Goal: Obtain resource: Download file/media

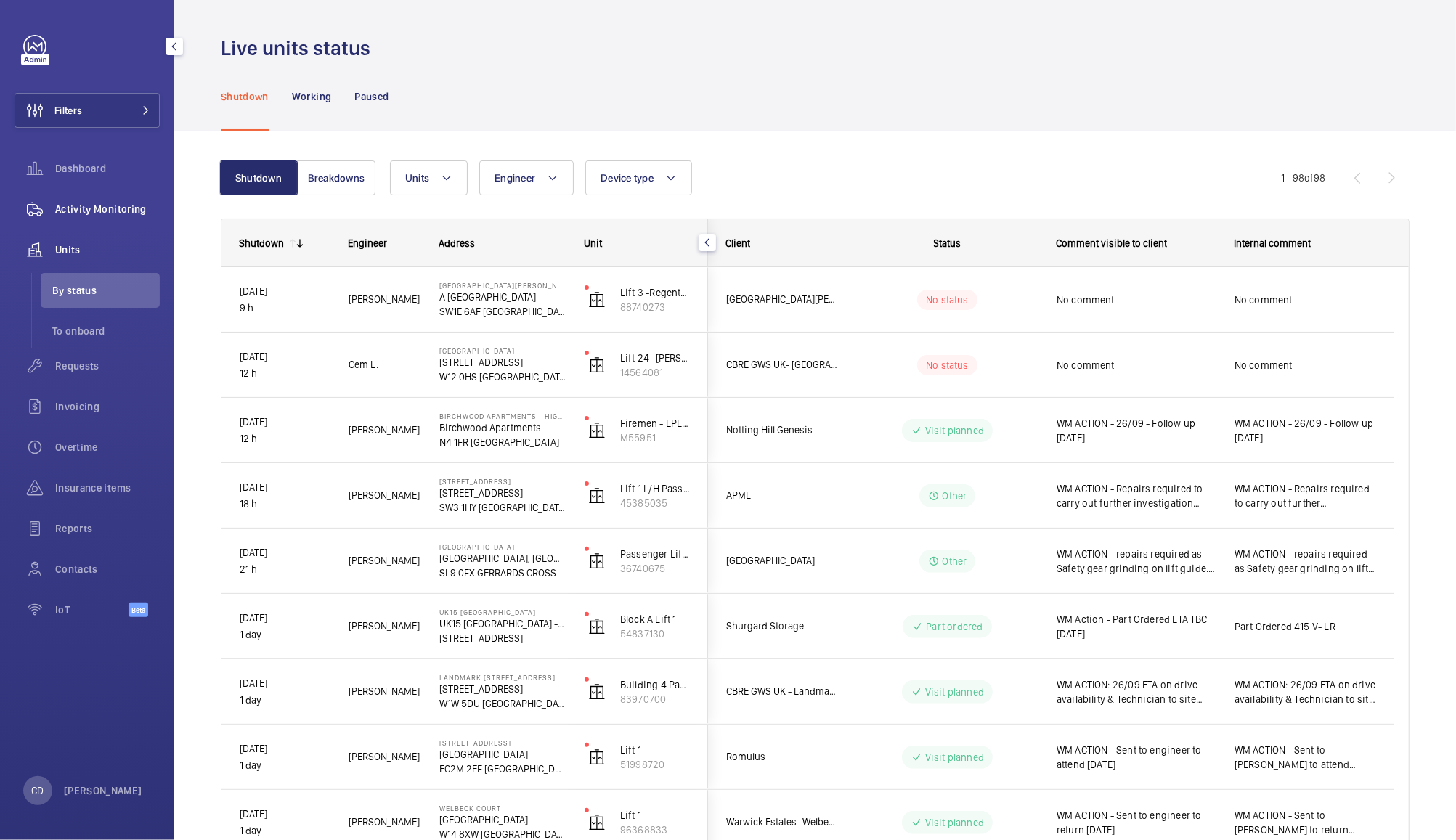
click at [104, 221] on div "Activity Monitoring" at bounding box center [87, 209] width 145 height 35
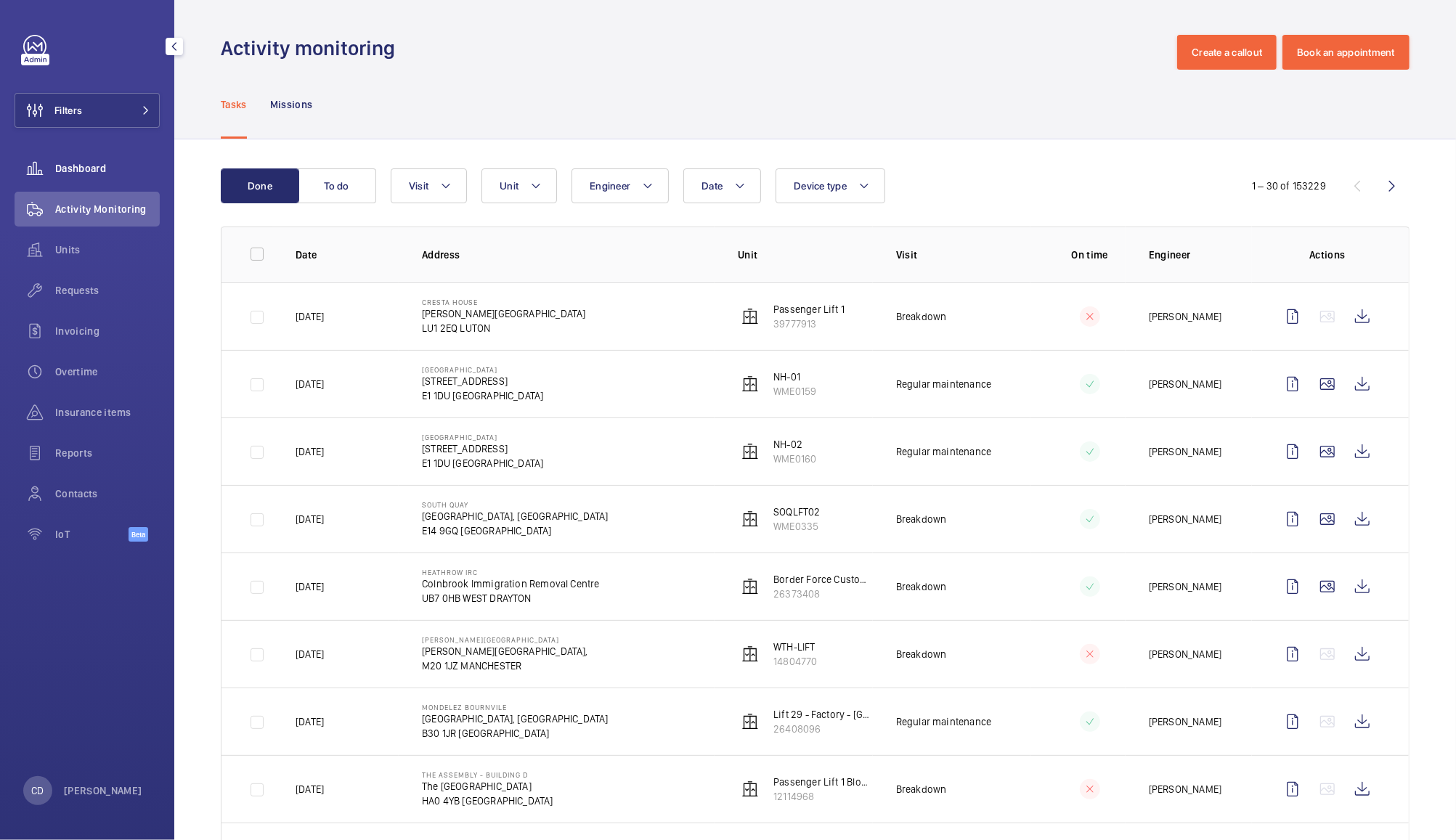
click at [54, 178] on wm-front-icon-button at bounding box center [35, 168] width 41 height 35
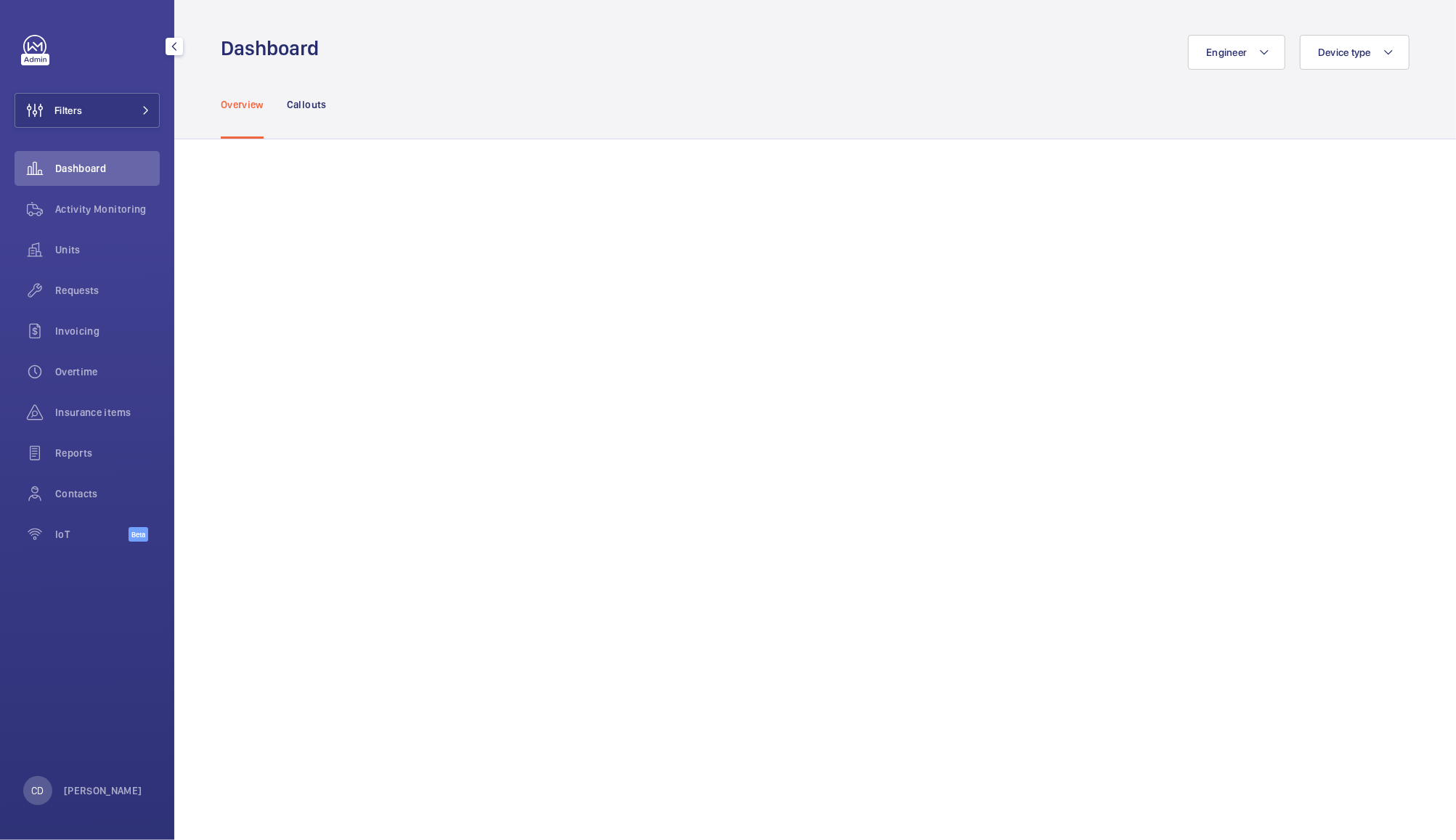
click at [71, 182] on div "Dashboard" at bounding box center [87, 168] width 145 height 35
click at [53, 295] on wm-front-icon-button at bounding box center [35, 290] width 41 height 35
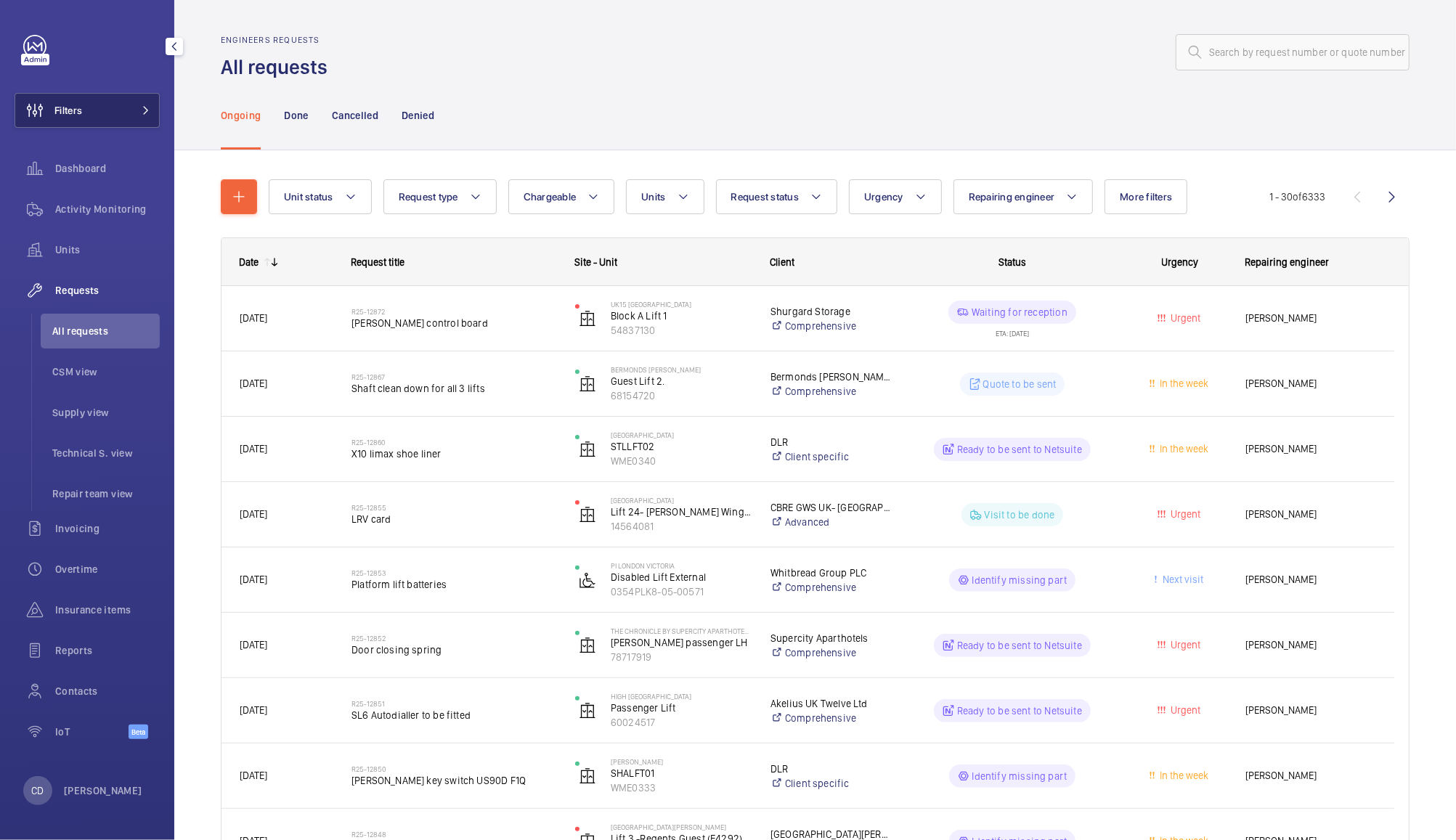
click at [104, 106] on button "Filters" at bounding box center [87, 110] width 145 height 35
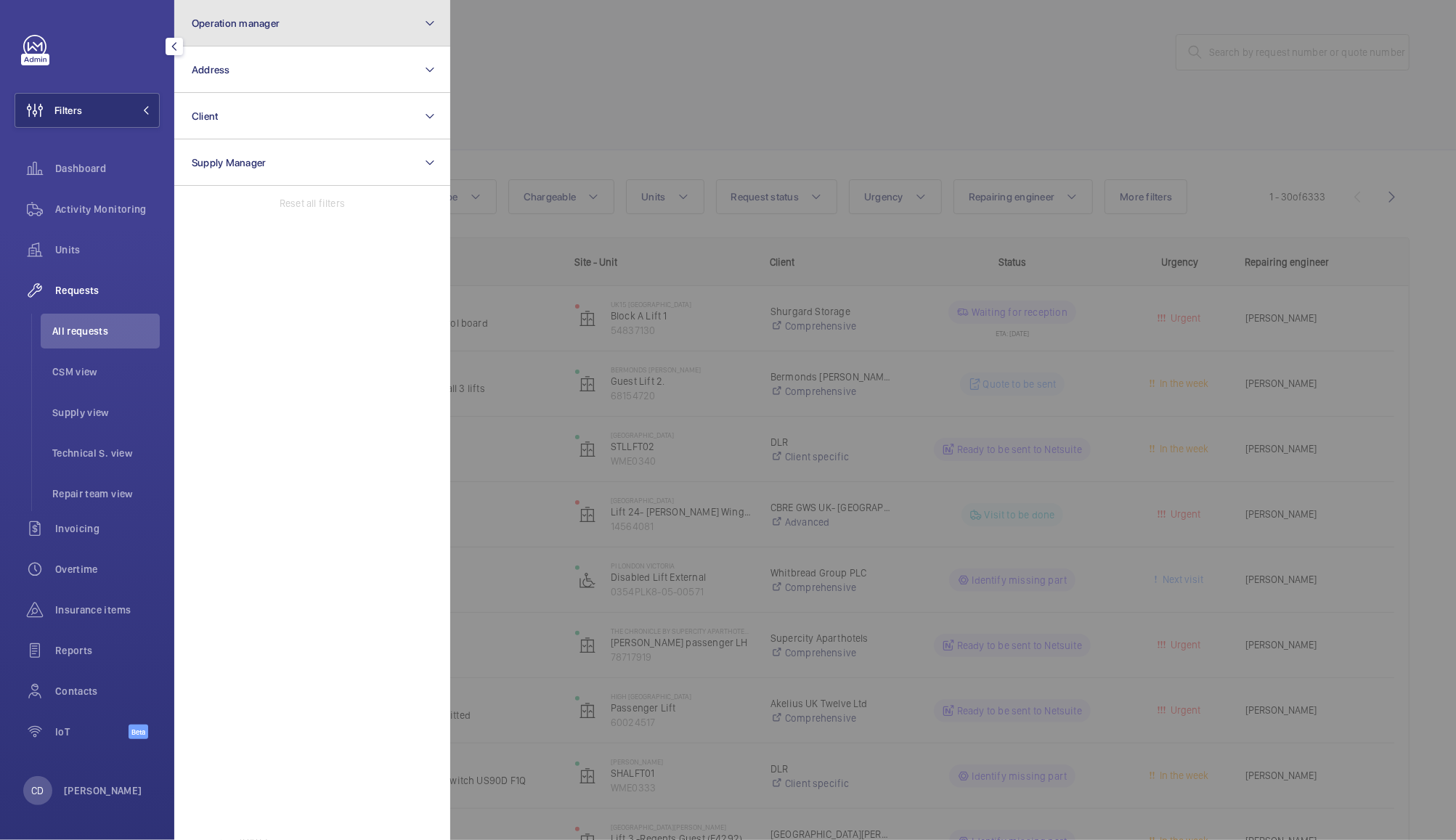
click at [309, 19] on button "Operation manager" at bounding box center [312, 23] width 276 height 46
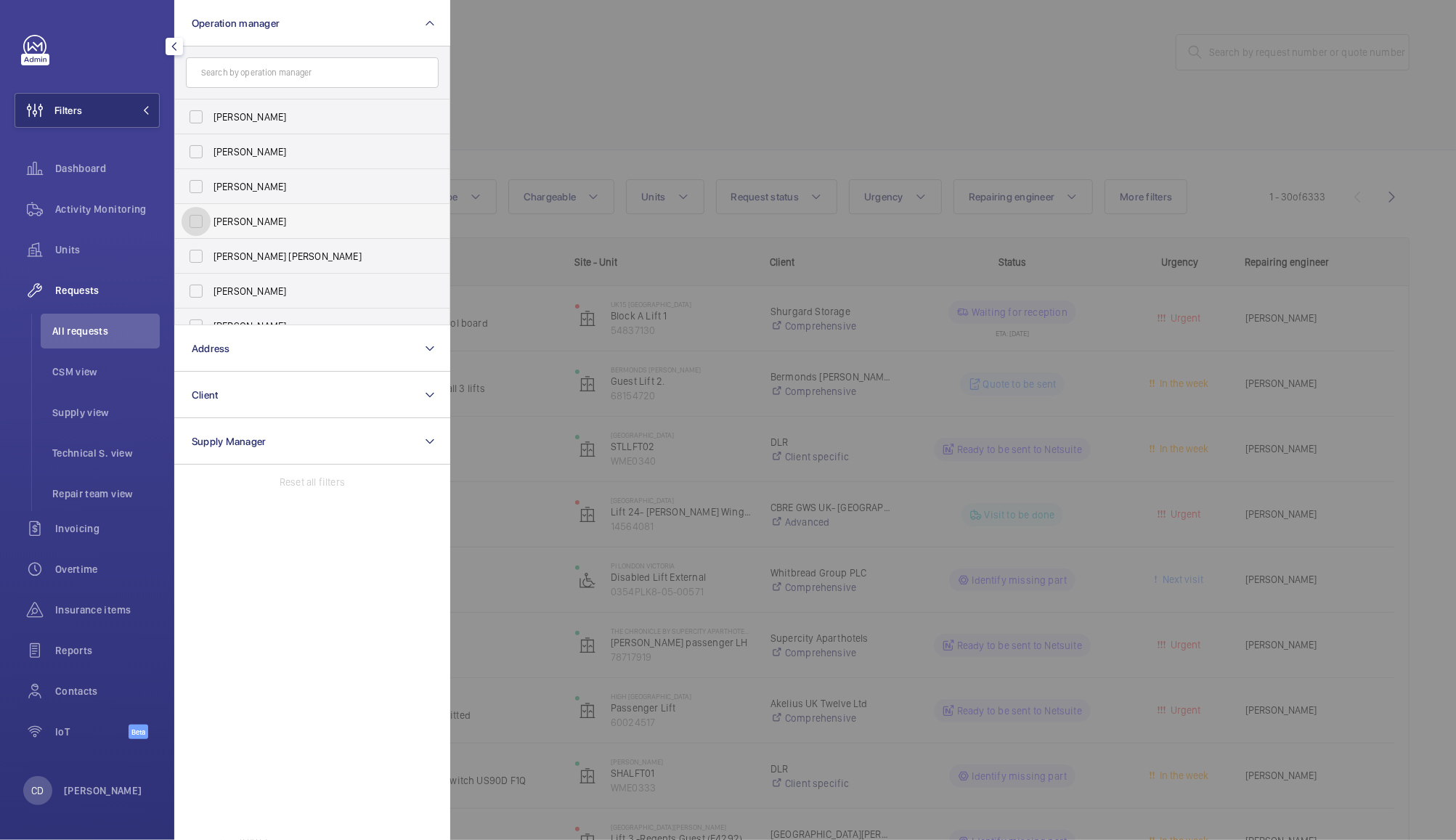
click at [195, 215] on input "[PERSON_NAME]" at bounding box center [195, 221] width 29 height 29
checkbox input "true"
click at [640, 62] on div at bounding box center [1178, 420] width 1456 height 840
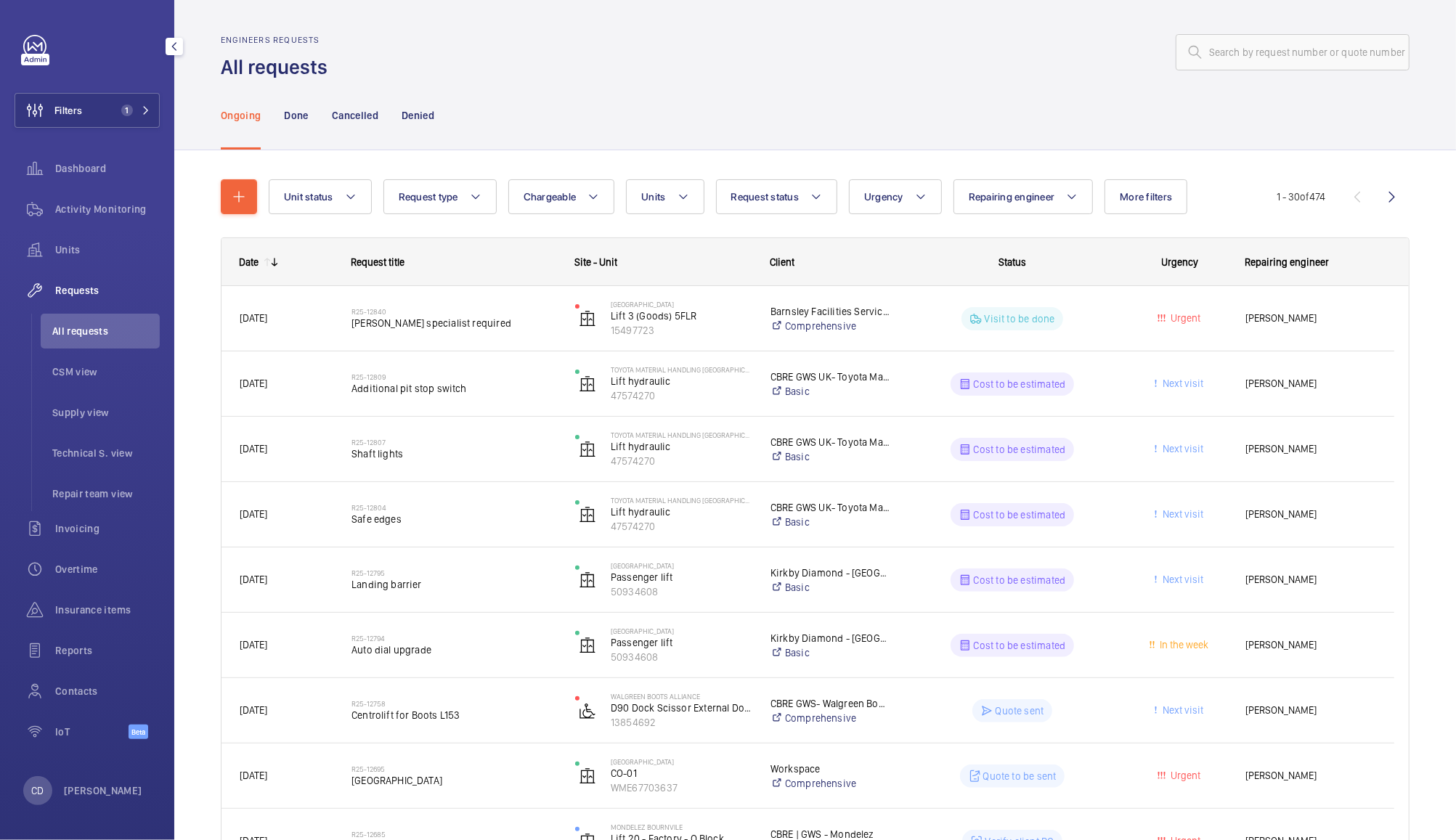
click at [1104, 315] on wm-front-pills-cell "Visit to be done" at bounding box center [1012, 318] width 204 height 23
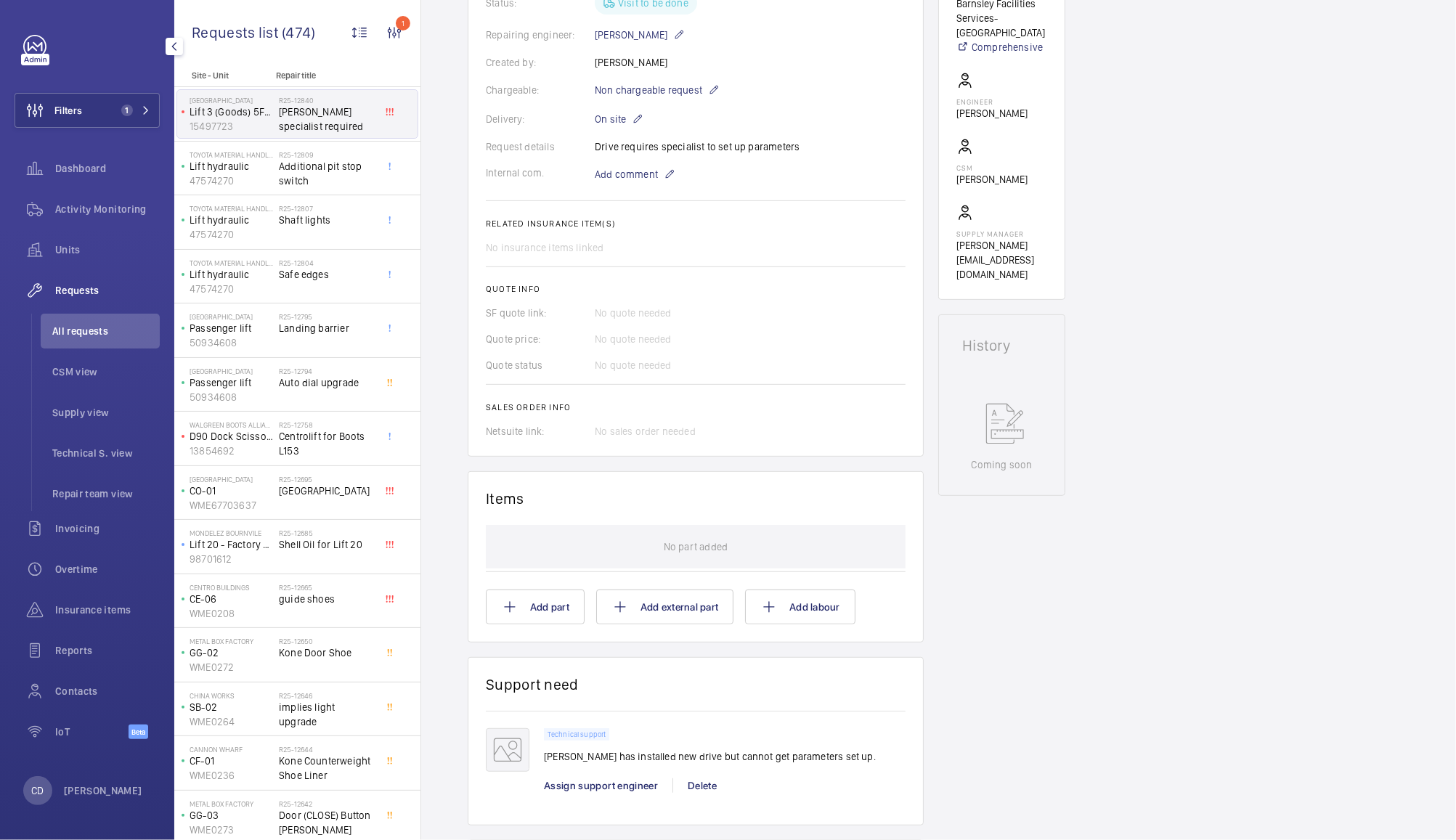
scroll to position [364, 0]
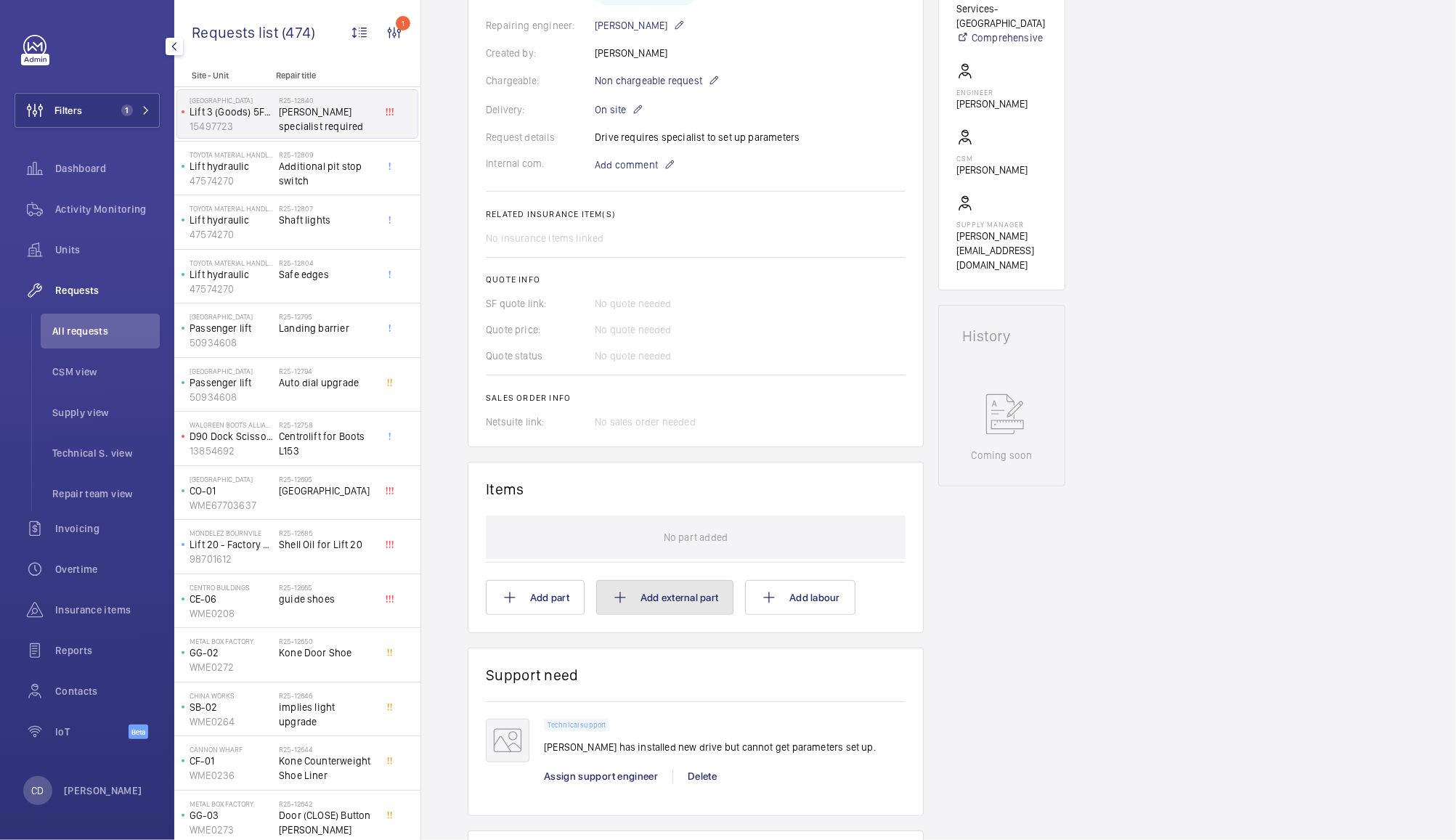
click at [704, 613] on button "Add external part" at bounding box center [665, 598] width 137 height 35
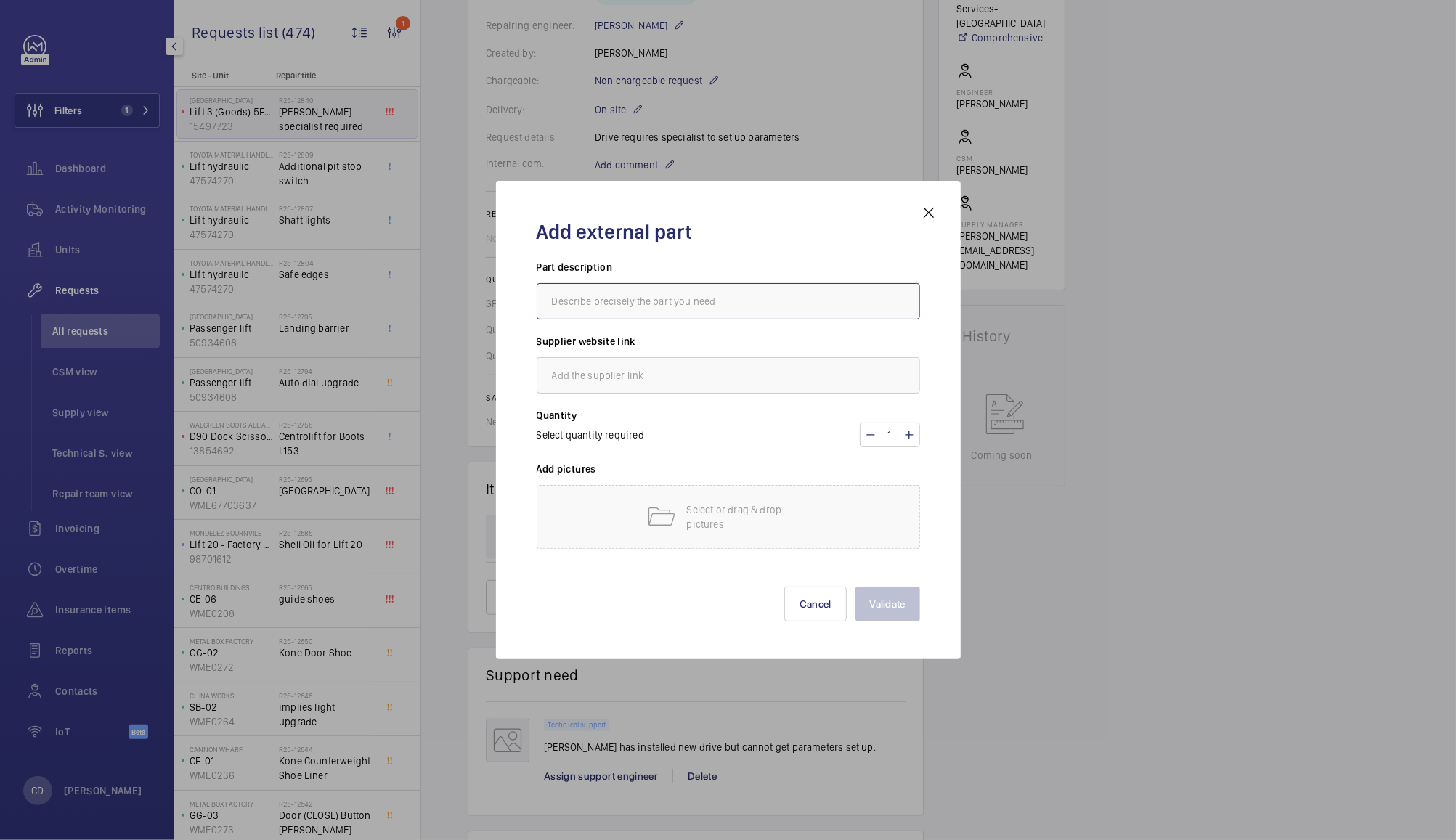
click at [747, 303] on input "text" at bounding box center [728, 301] width 384 height 36
type input "Positive Elevator Solutions"
click at [747, 371] on input "text" at bounding box center [728, 375] width 384 height 36
type input "N/A"
click at [824, 610] on button "Cancel" at bounding box center [816, 604] width 63 height 35
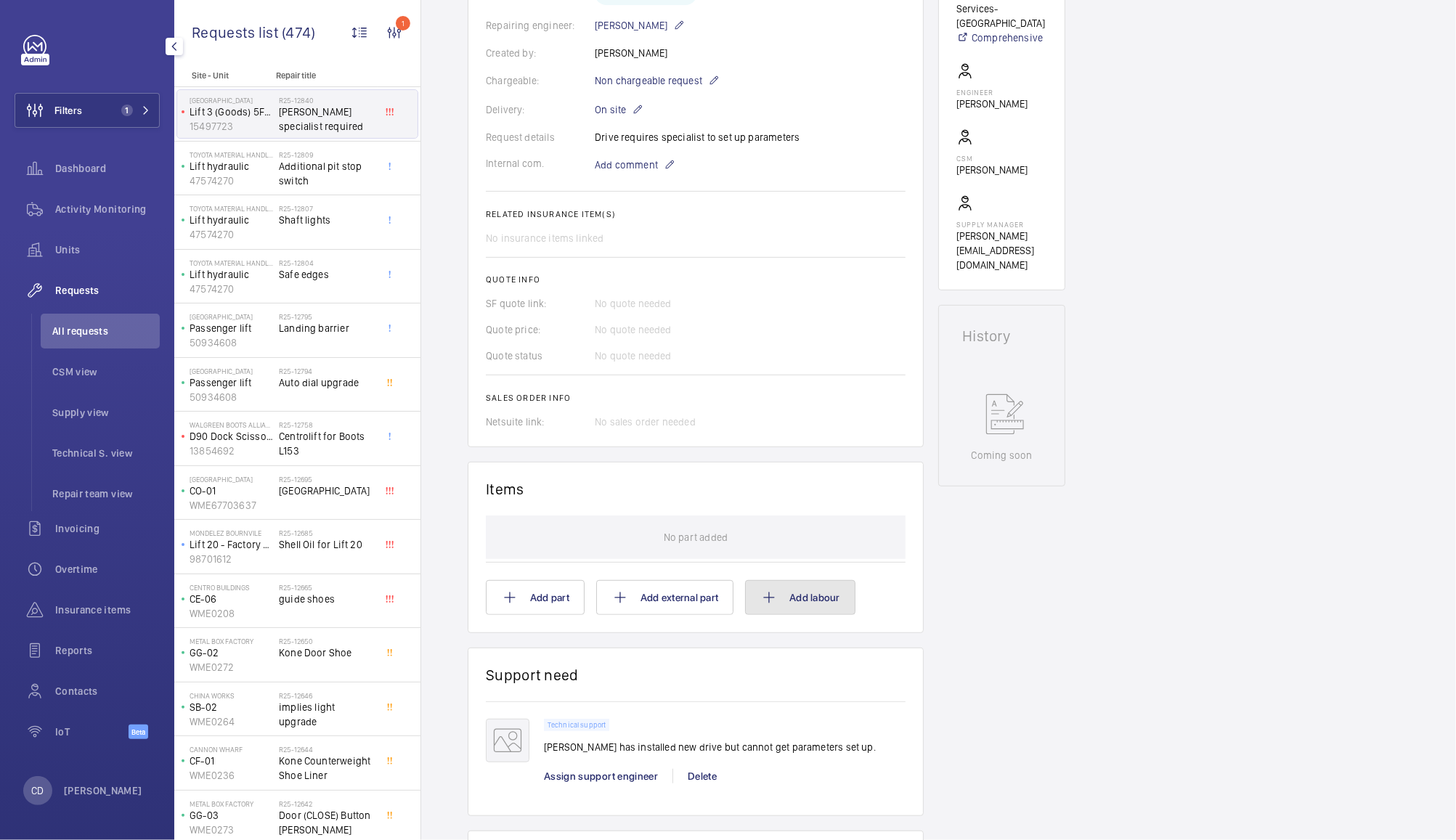
click at [834, 603] on button "Add labour" at bounding box center [799, 598] width 110 height 35
click at [773, 604] on wm-front-async-data-loader "Back Engineer request details [PERSON_NAME] specialist required Engineers reque…" at bounding box center [938, 420] width 1035 height 840
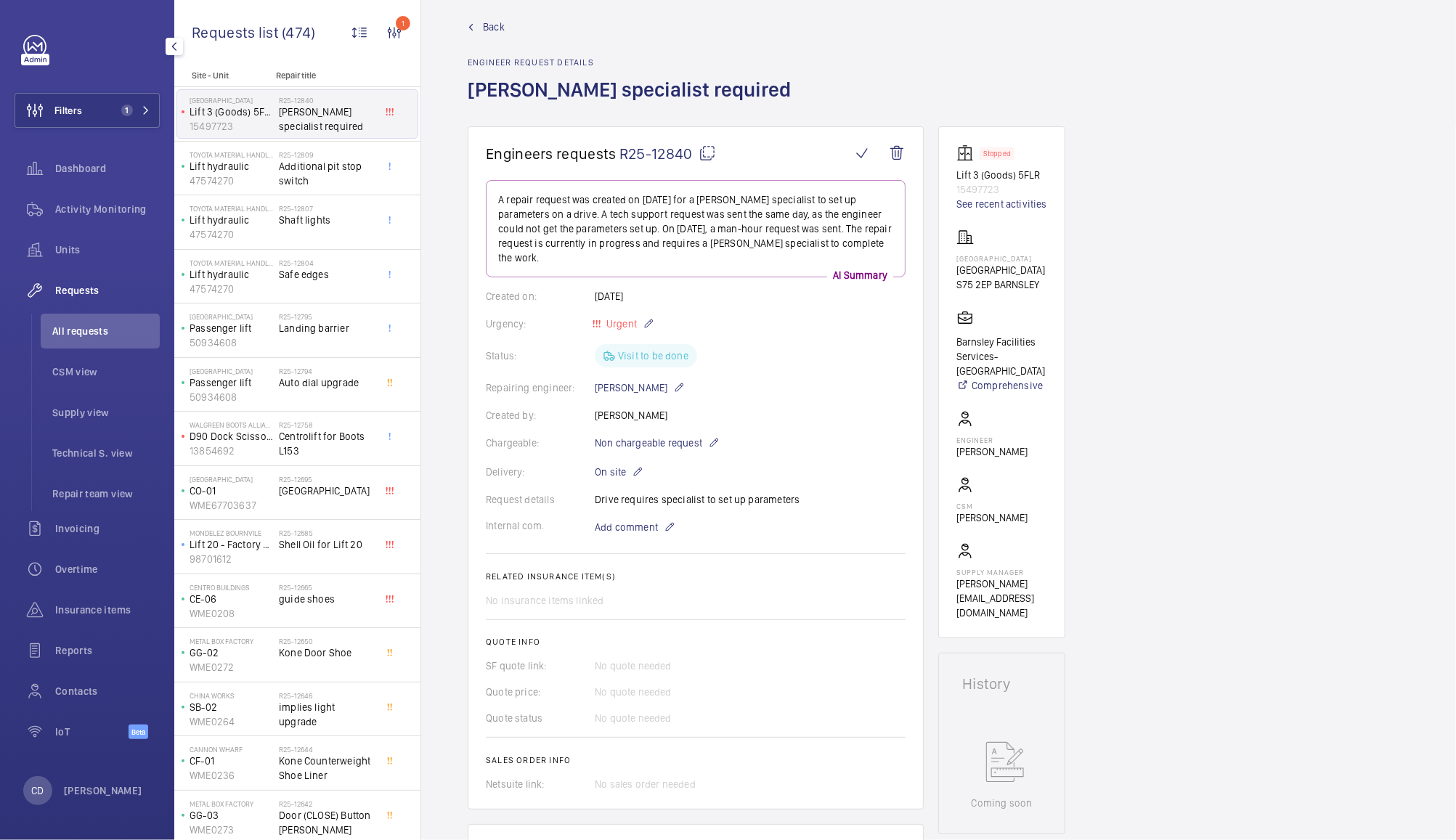
scroll to position [0, 0]
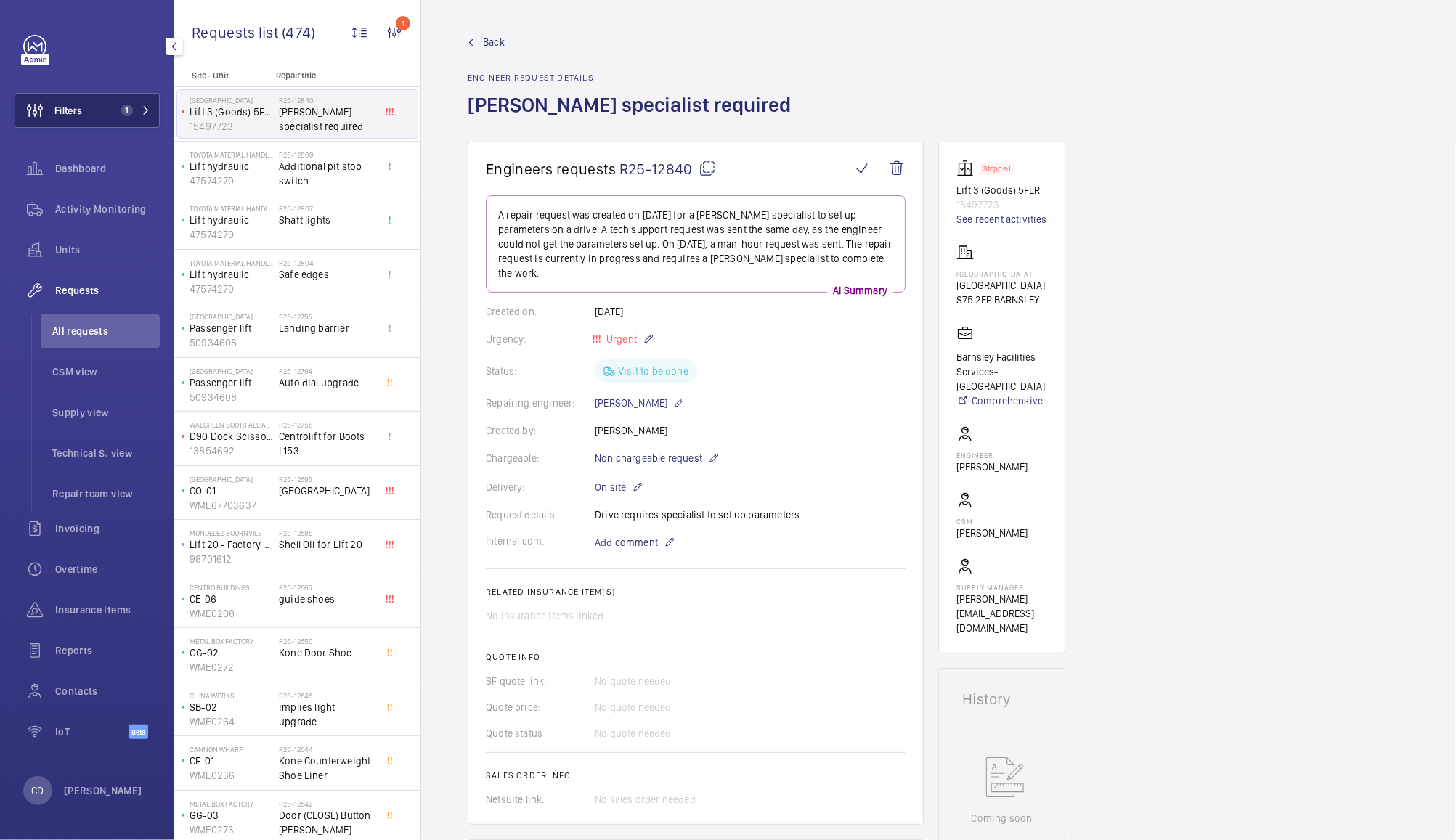
click at [127, 110] on span "1" at bounding box center [127, 110] width 12 height 12
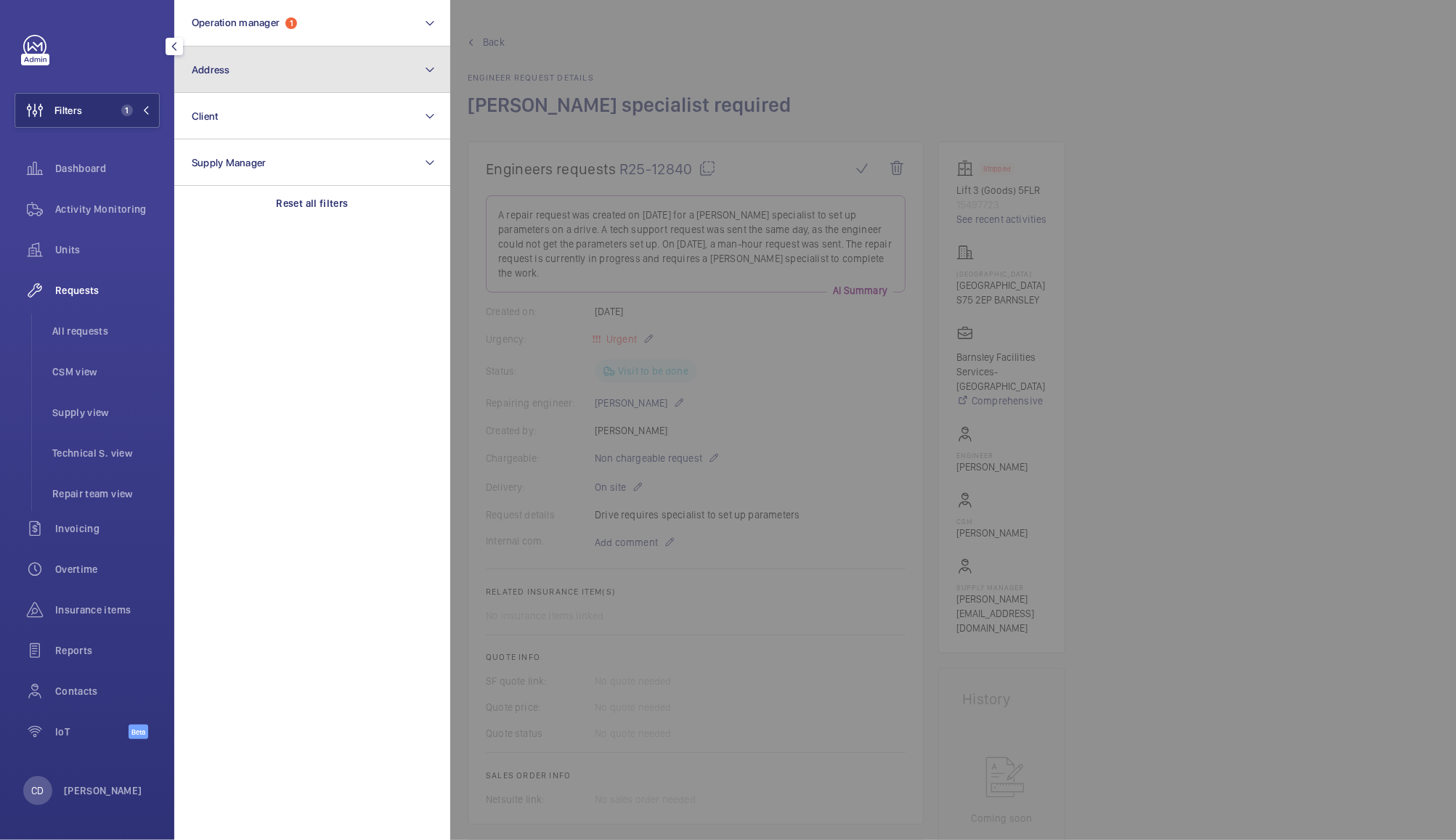
click at [285, 66] on button "Address" at bounding box center [312, 69] width 276 height 46
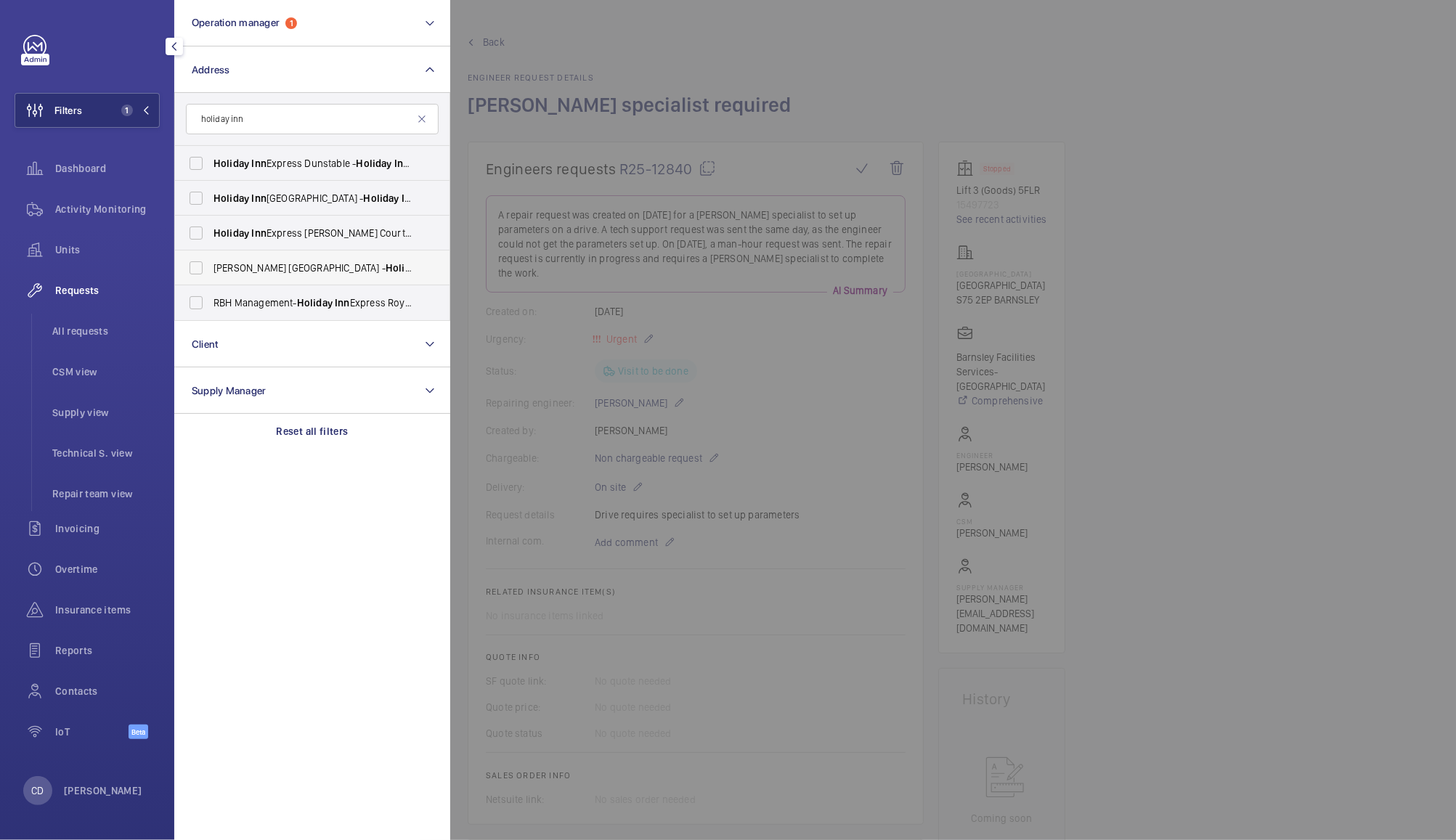
type input "holiday inn"
click at [352, 263] on span "[PERSON_NAME] [GEOGRAPHIC_DATA] - Holiday Inn Express [GEOGRAPHIC_DATA], an [GE…" at bounding box center [314, 268] width 200 height 15
click at [211, 263] on input "[PERSON_NAME] [GEOGRAPHIC_DATA] - Holiday Inn Express [GEOGRAPHIC_DATA], an [GE…" at bounding box center [195, 267] width 29 height 29
checkbox input "true"
click at [368, 298] on span "RBH Management- Holiday Inn Express [GEOGRAPHIC_DATA] - Holiday Inn Express [GE…" at bounding box center [314, 303] width 200 height 15
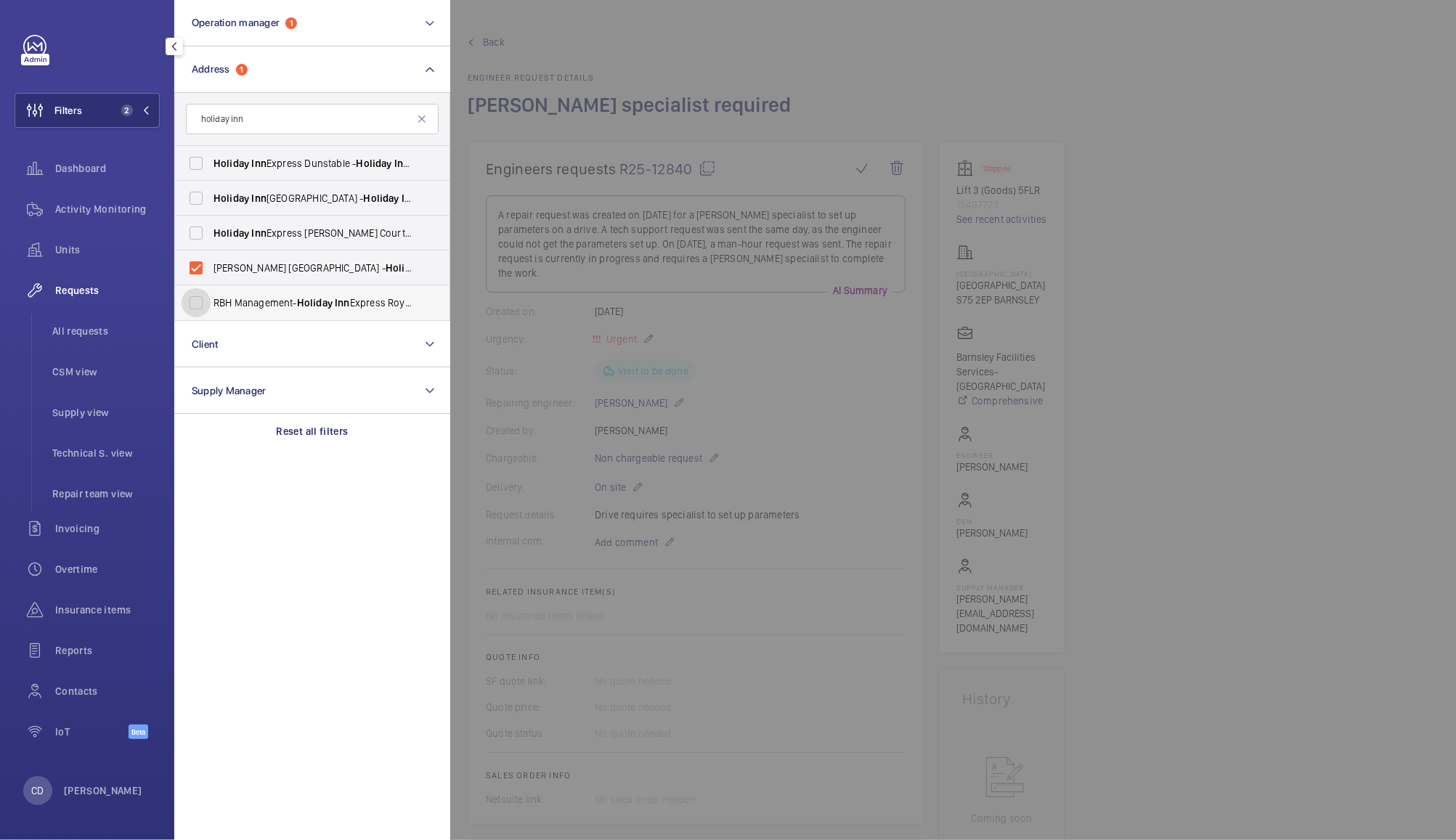
click at [211, 298] on input "RBH Management- Holiday Inn Express [GEOGRAPHIC_DATA] - Holiday Inn Express [GE…" at bounding box center [195, 303] width 29 height 29
click at [360, 307] on span "RBH Management- Holiday Inn Express [GEOGRAPHIC_DATA] - Holiday Inn Express [GE…" at bounding box center [314, 303] width 200 height 15
click at [211, 307] on input "RBH Management- Holiday Inn Express [GEOGRAPHIC_DATA] - Holiday Inn Express [GE…" at bounding box center [195, 303] width 29 height 29
checkbox input "false"
click at [791, 56] on div at bounding box center [1178, 420] width 1456 height 840
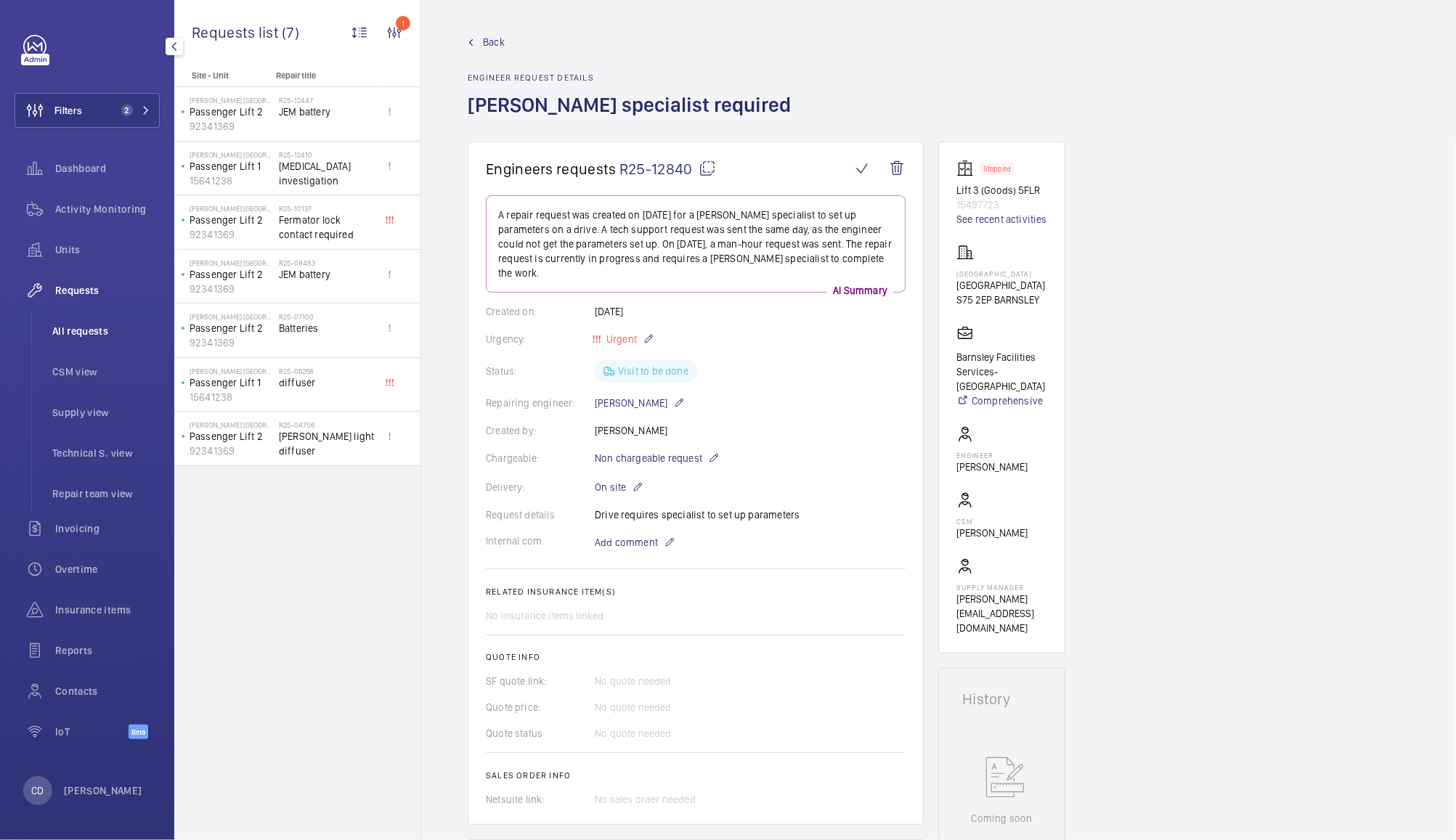
click at [110, 335] on span "All requests" at bounding box center [106, 331] width 107 height 15
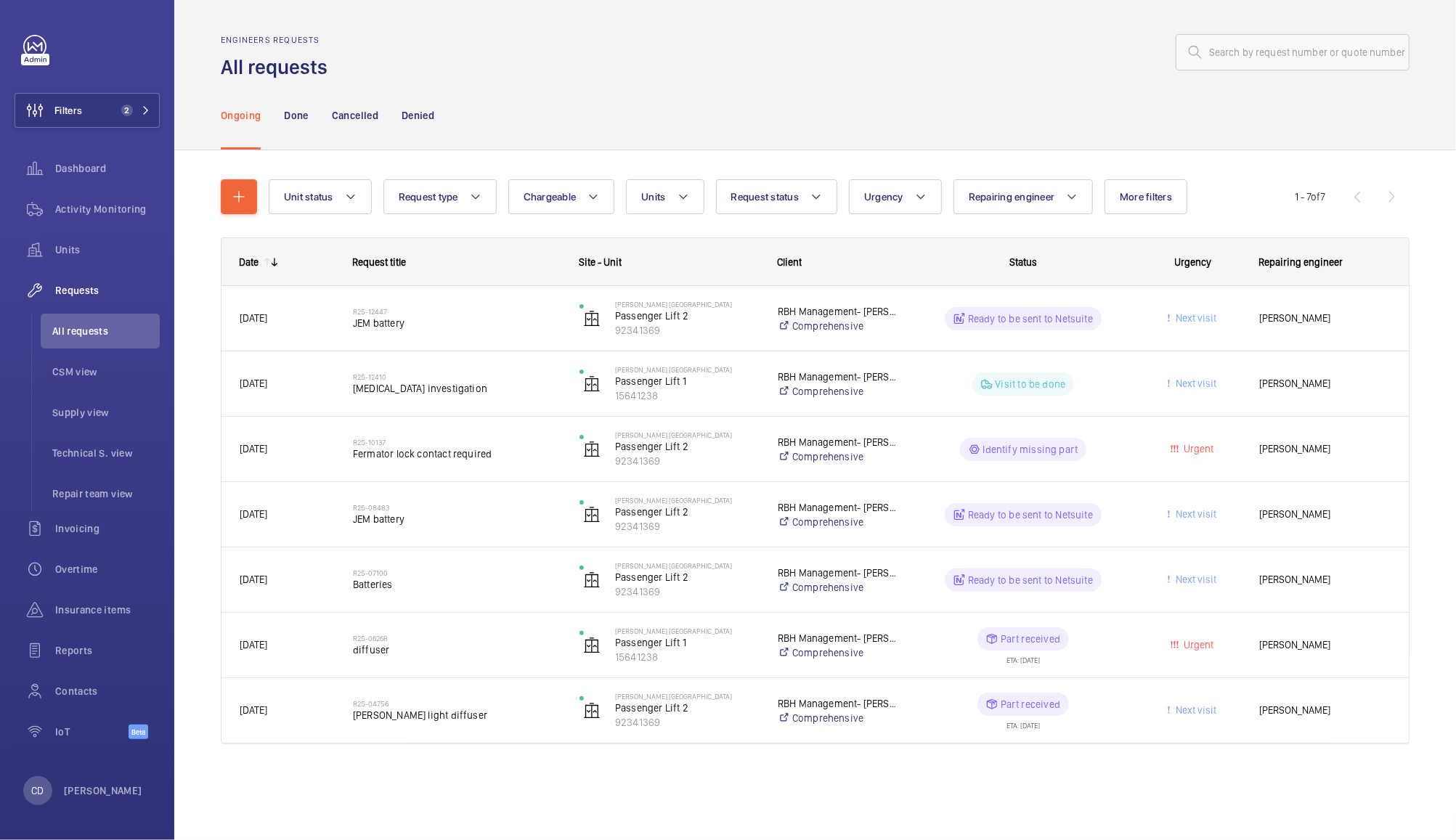
click at [1121, 578] on wm-front-pills-cell "Ready to be sent to Netsuite" at bounding box center [1023, 580] width 208 height 23
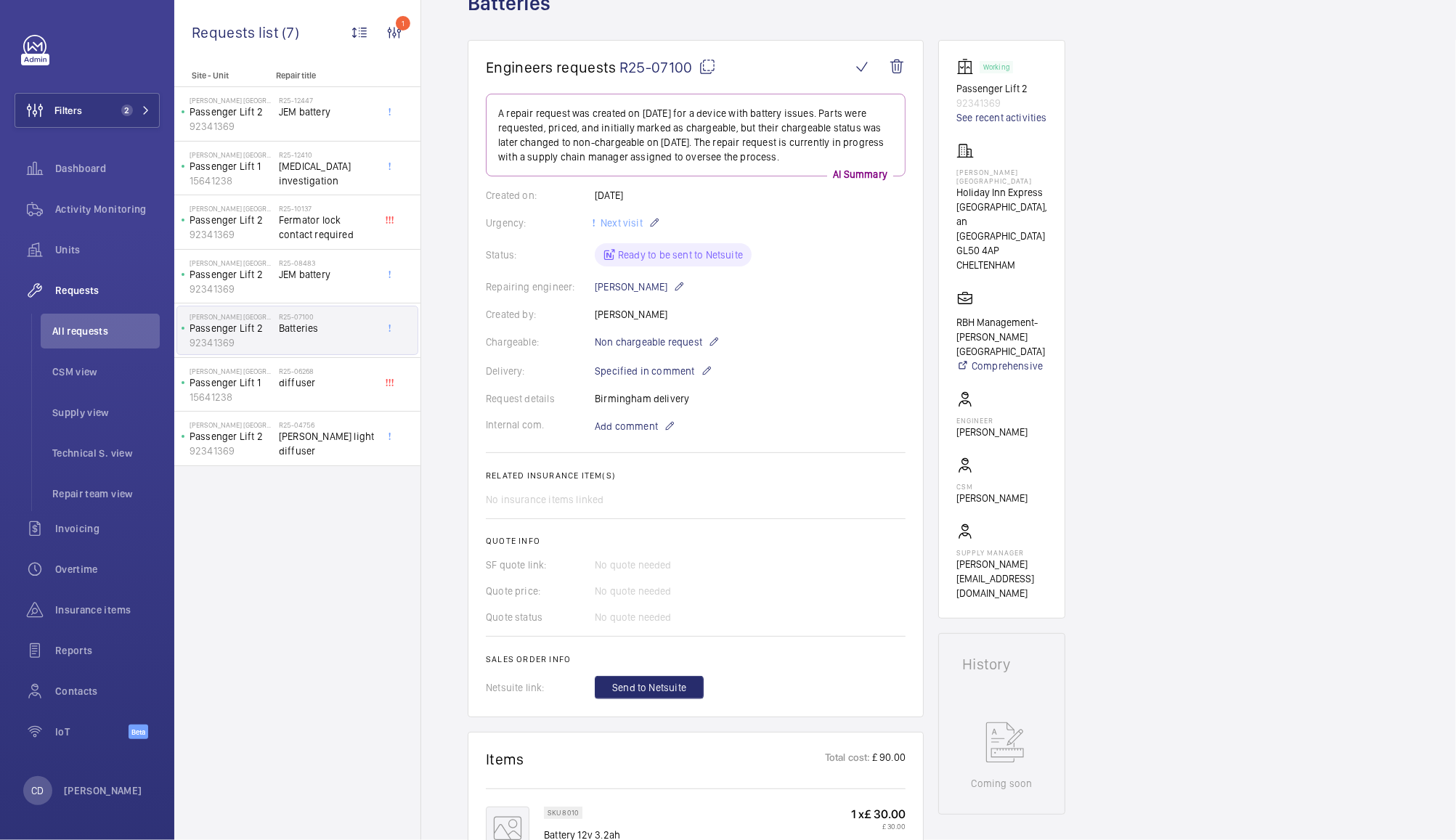
scroll to position [99, 0]
click at [335, 268] on span "JEM battery" at bounding box center [327, 275] width 96 height 15
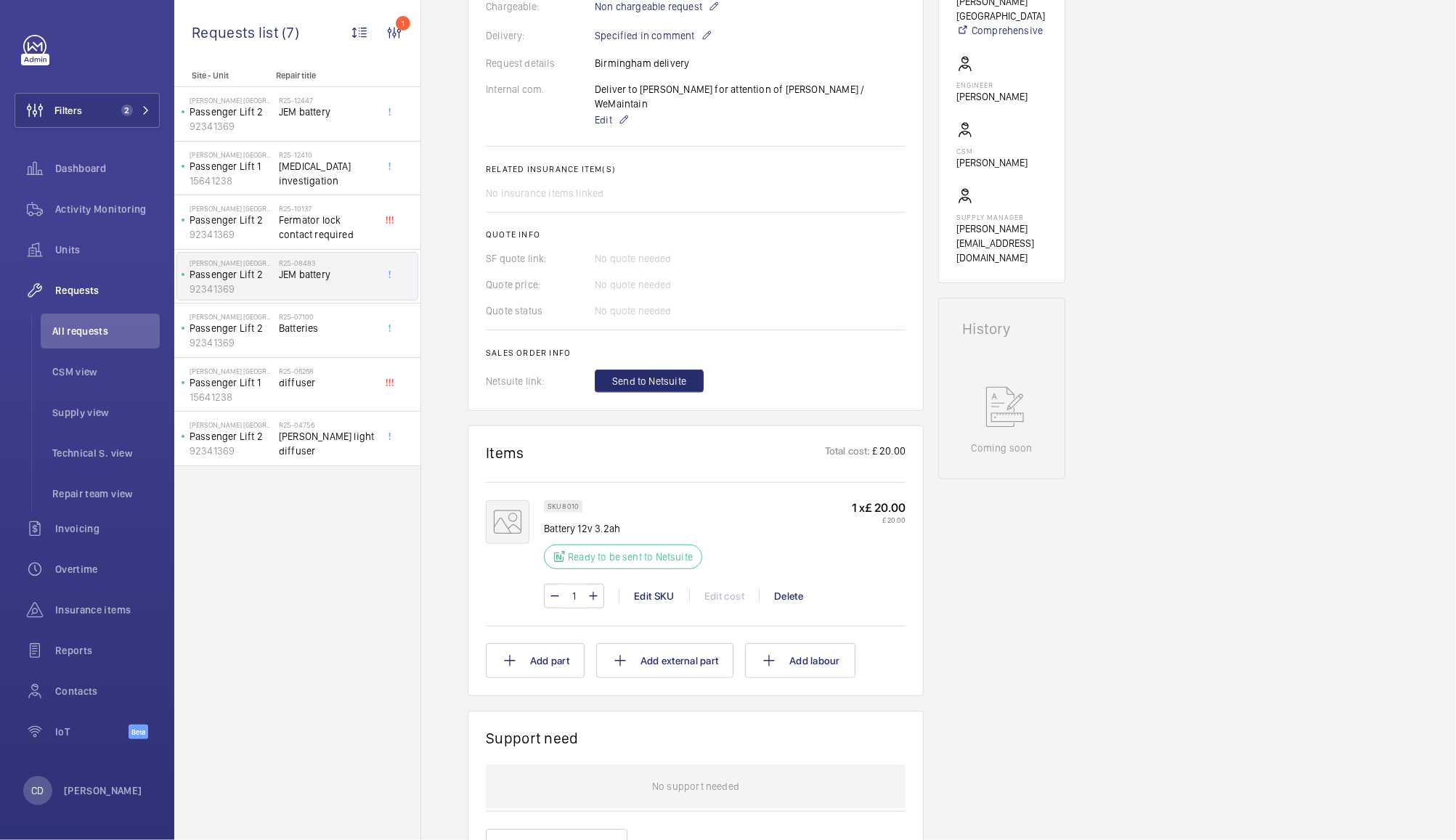
scroll to position [452, 0]
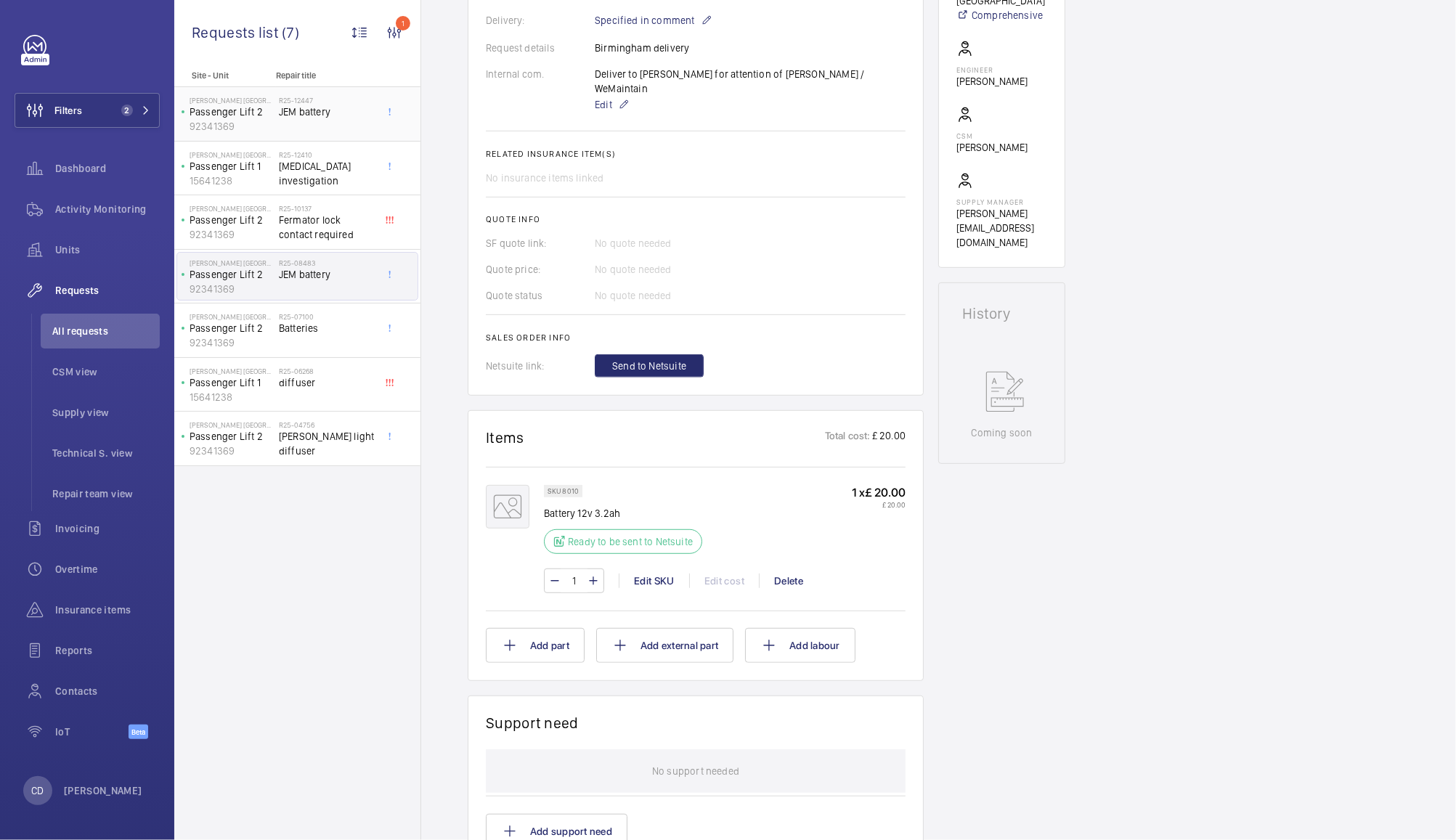
click at [329, 130] on div "R25-12447 JEM battery" at bounding box center [327, 117] width 96 height 43
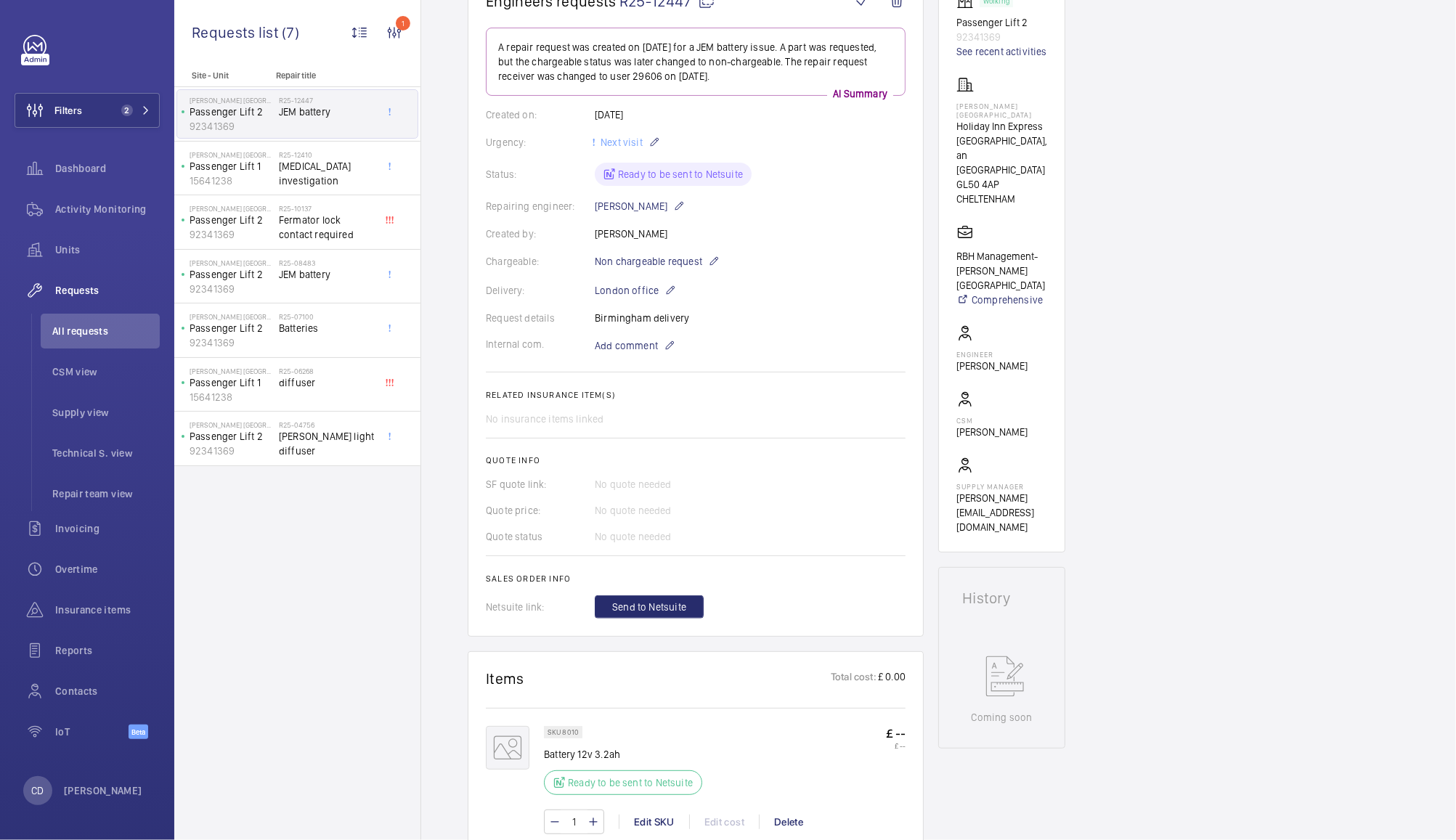
scroll to position [198, 0]
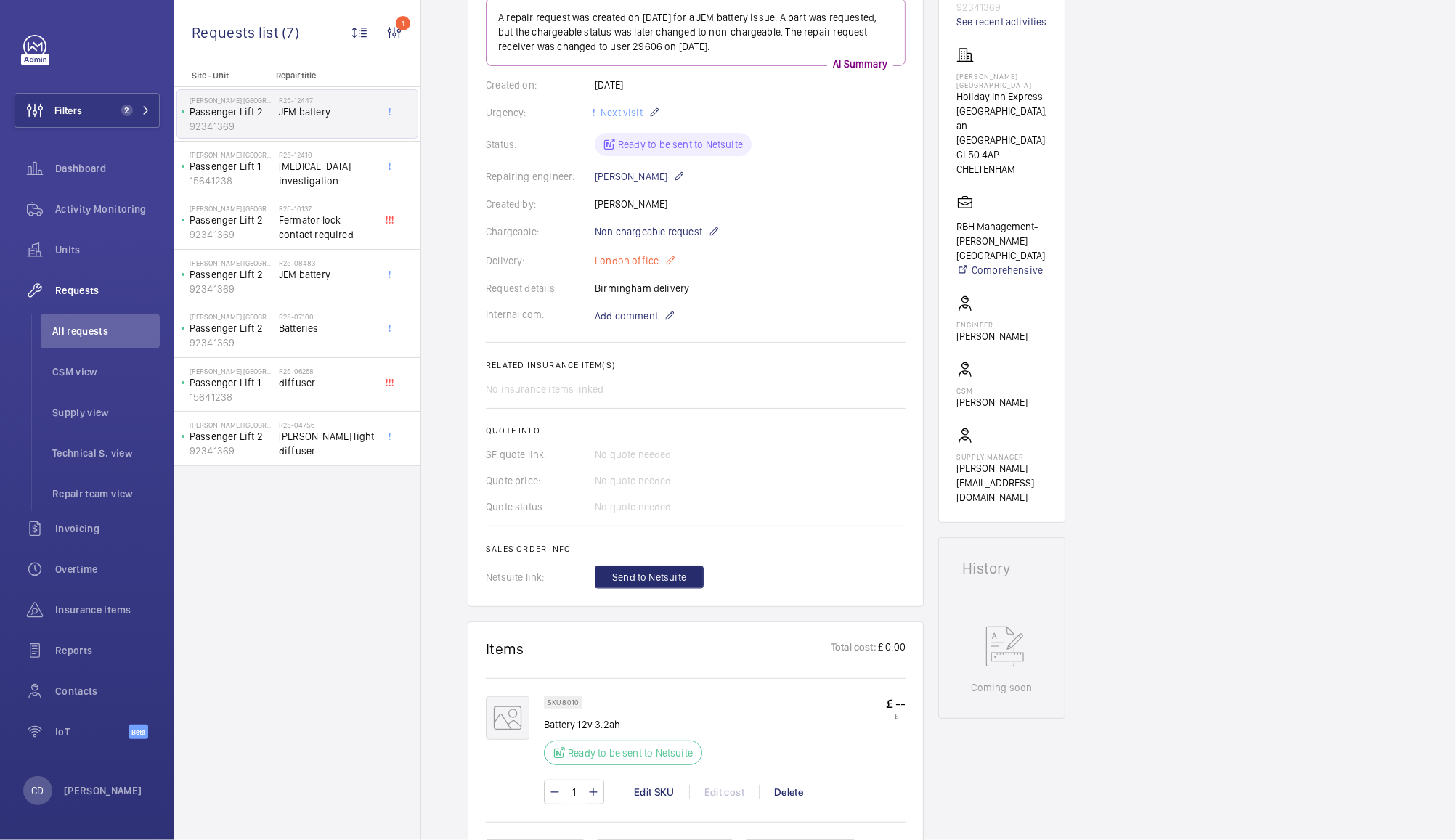
click at [667, 260] on mat-icon at bounding box center [670, 260] width 12 height 18
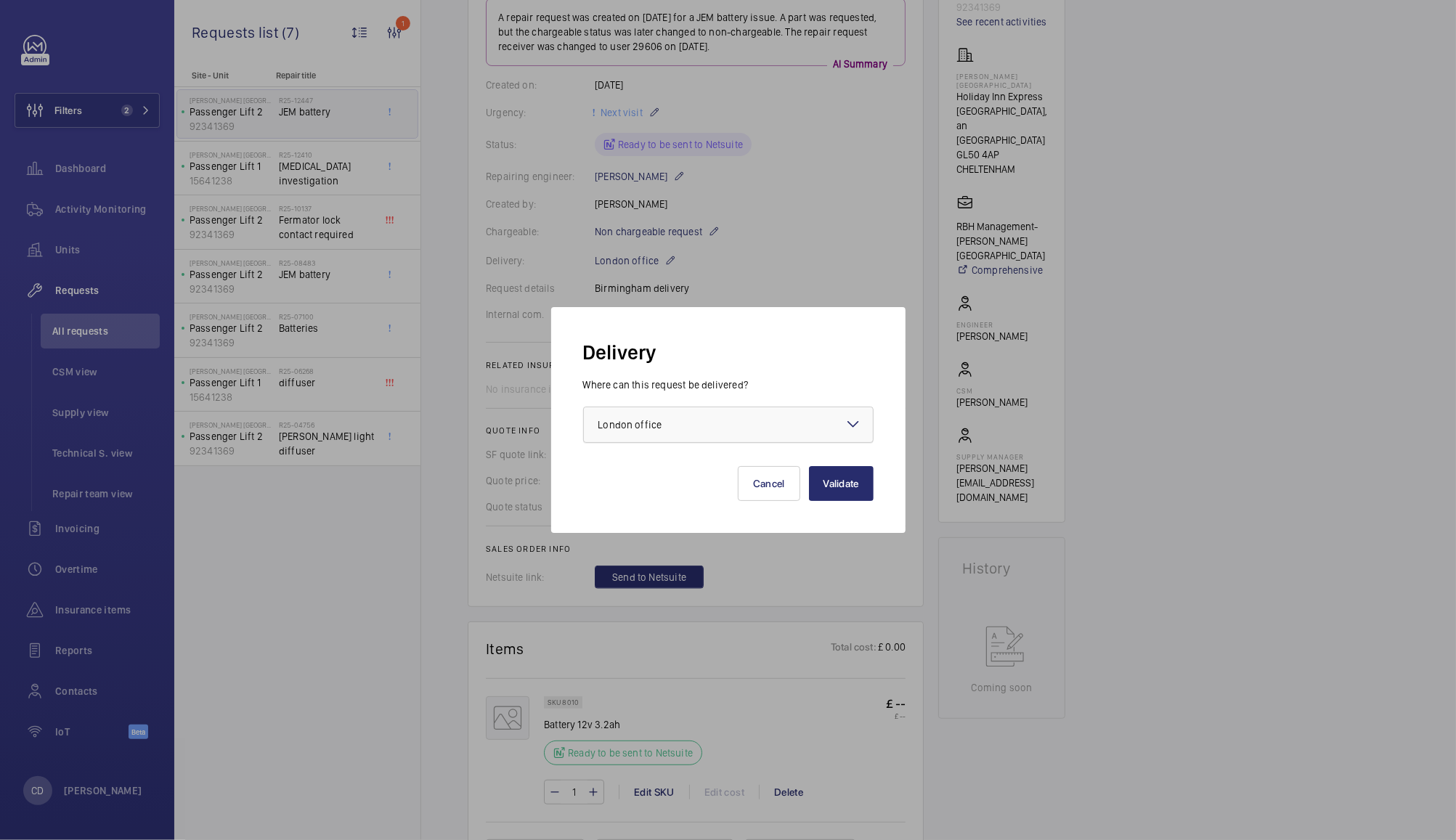
click at [722, 432] on div at bounding box center [728, 425] width 289 height 35
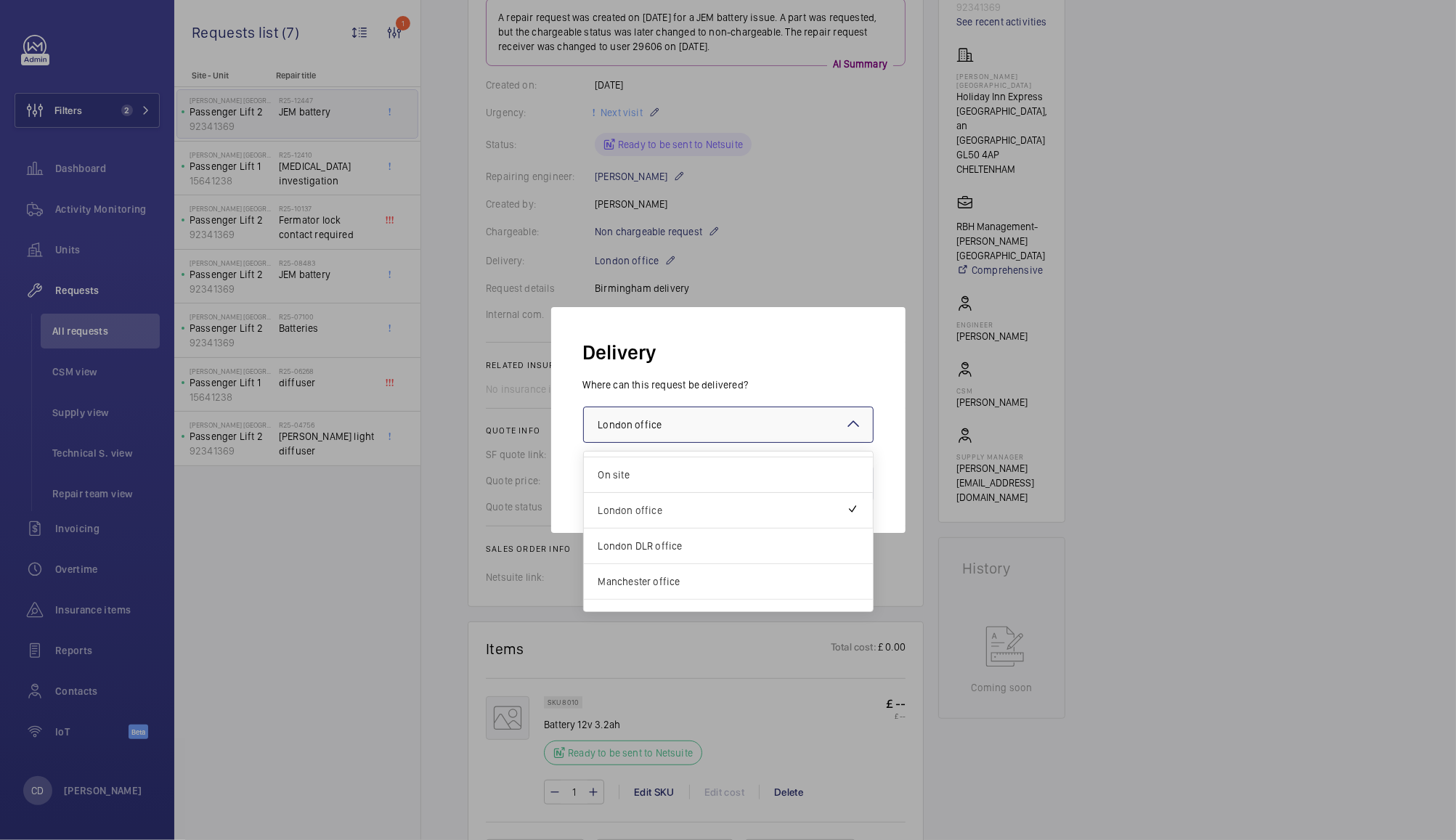
scroll to position [53, 0]
click at [639, 604] on div "Specified in comment" at bounding box center [728, 595] width 289 height 35
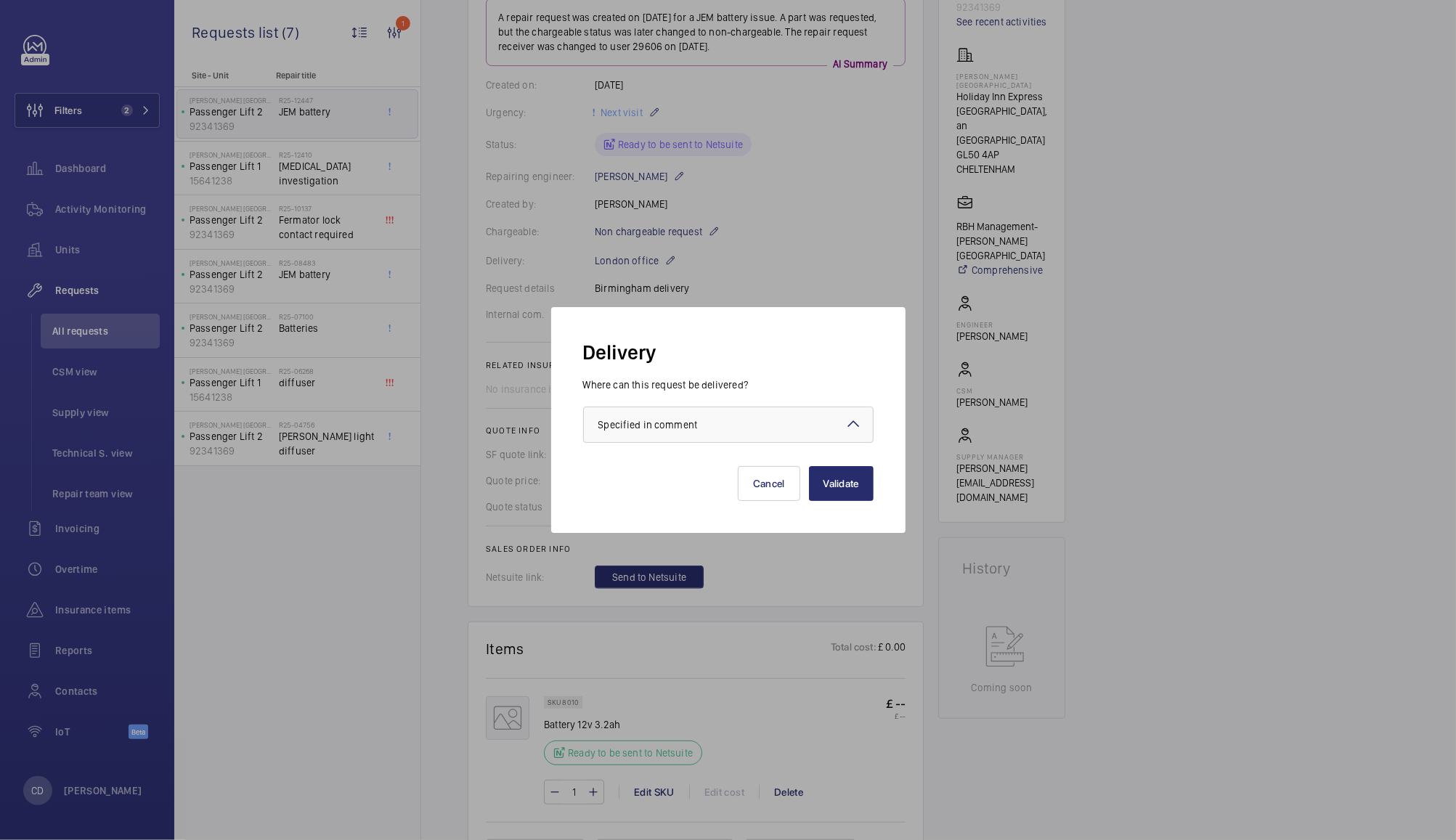
click at [843, 483] on button "Validate" at bounding box center [842, 484] width 65 height 35
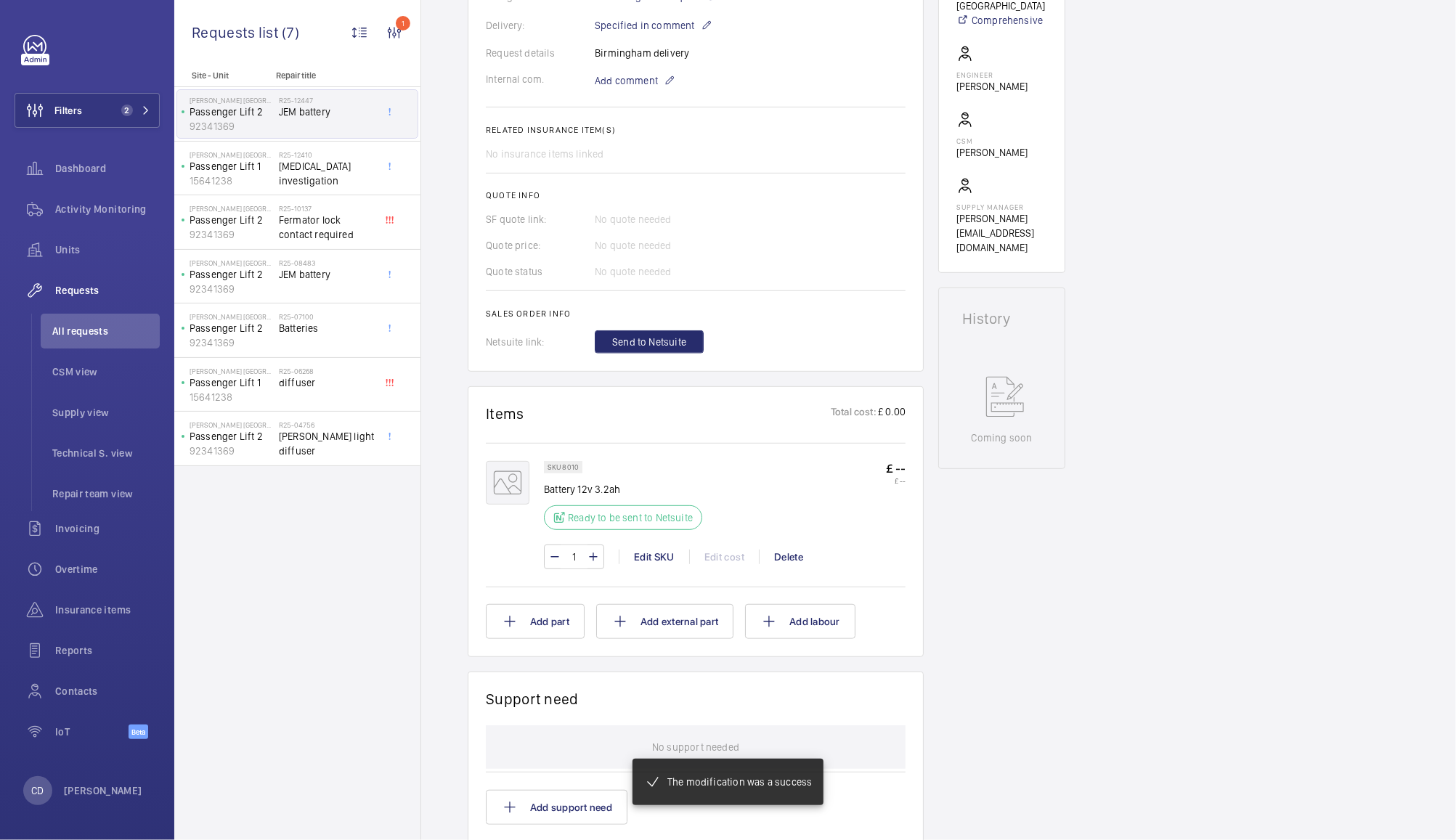
scroll to position [452, 0]
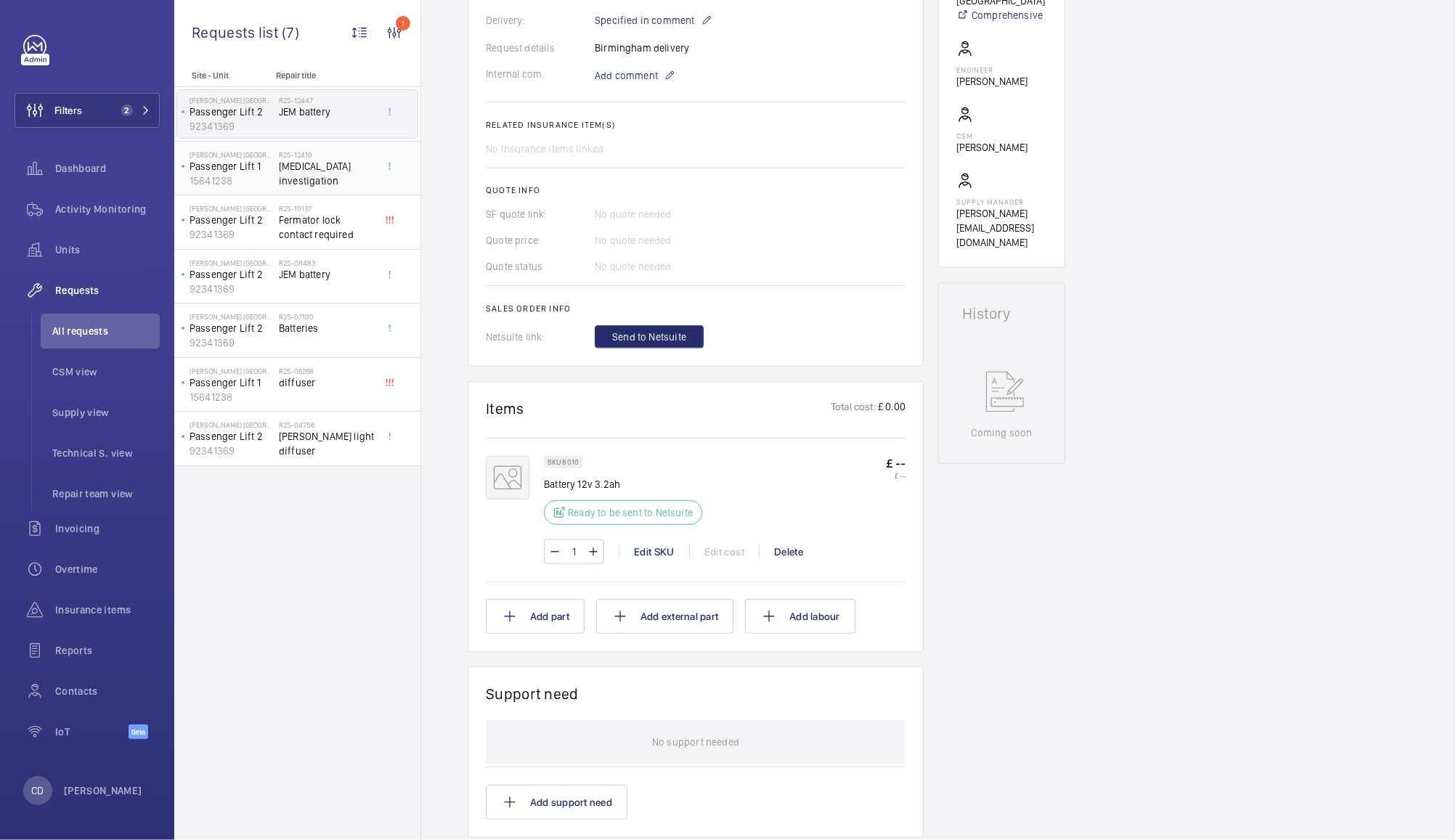
click at [335, 167] on span "[MEDICAL_DATA] investigation" at bounding box center [327, 173] width 96 height 29
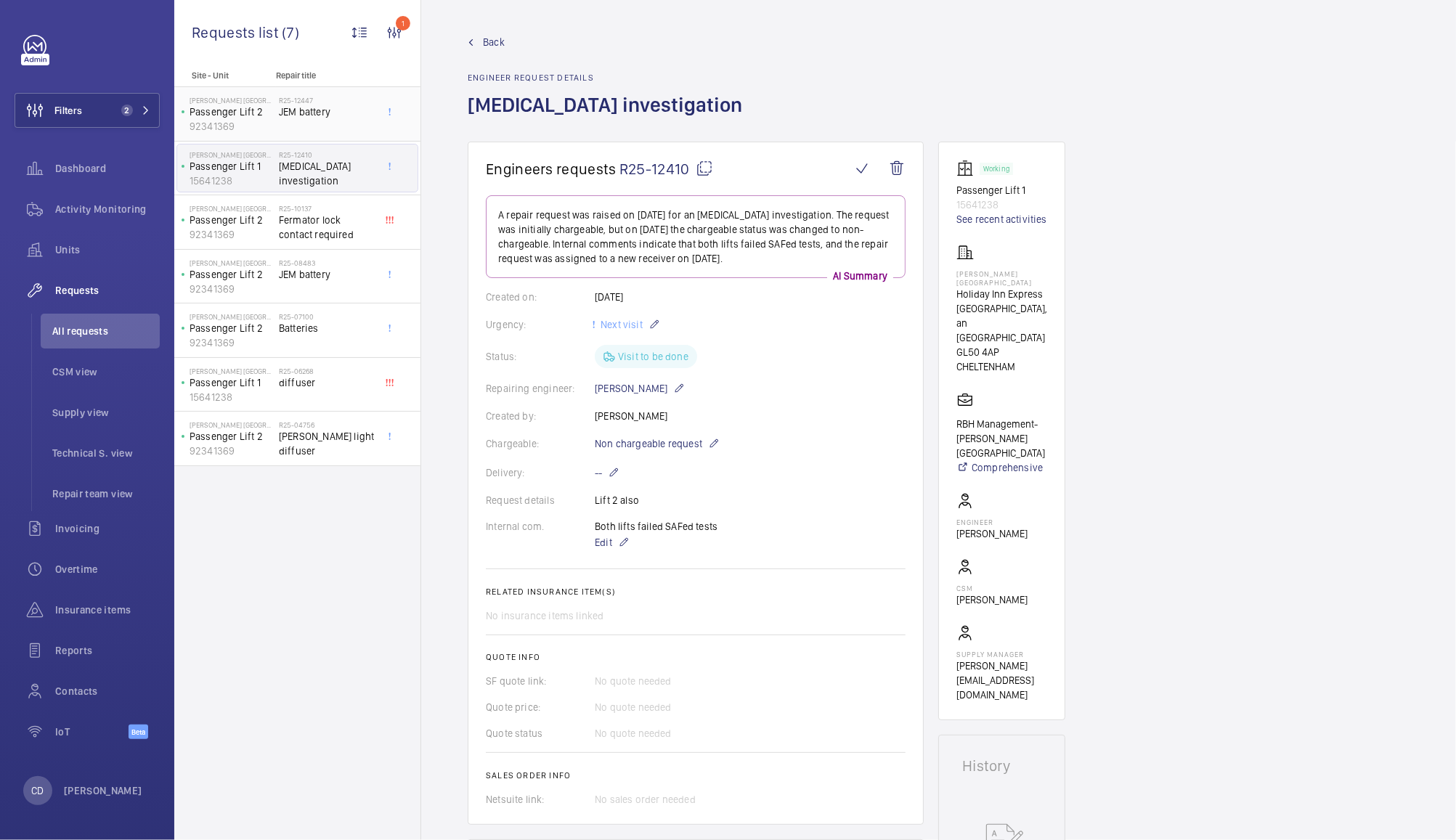
click at [319, 120] on div "R25-12447 JEM battery" at bounding box center [327, 117] width 96 height 43
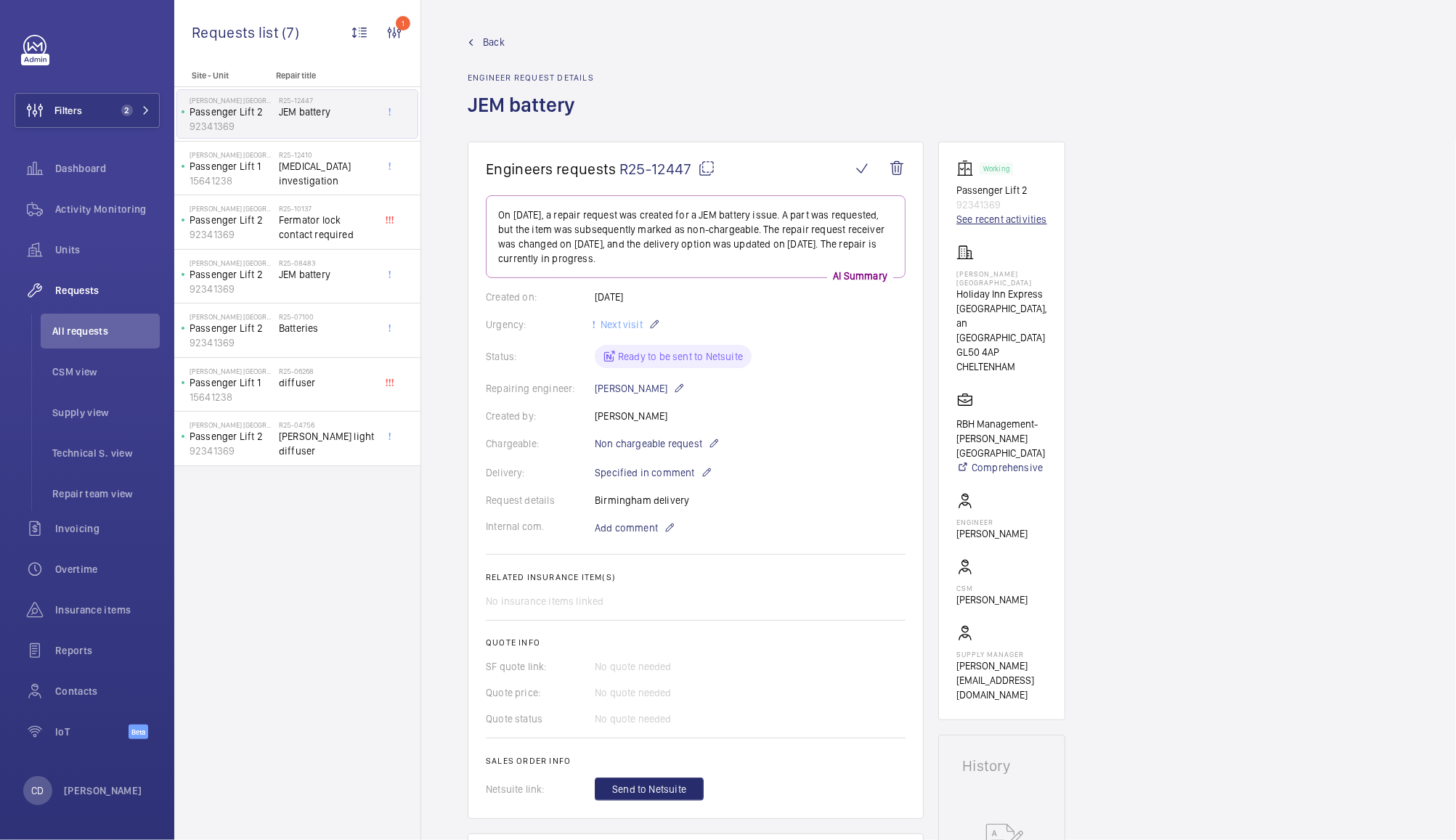
click at [1017, 221] on link "See recent activities" at bounding box center [1002, 219] width 91 height 15
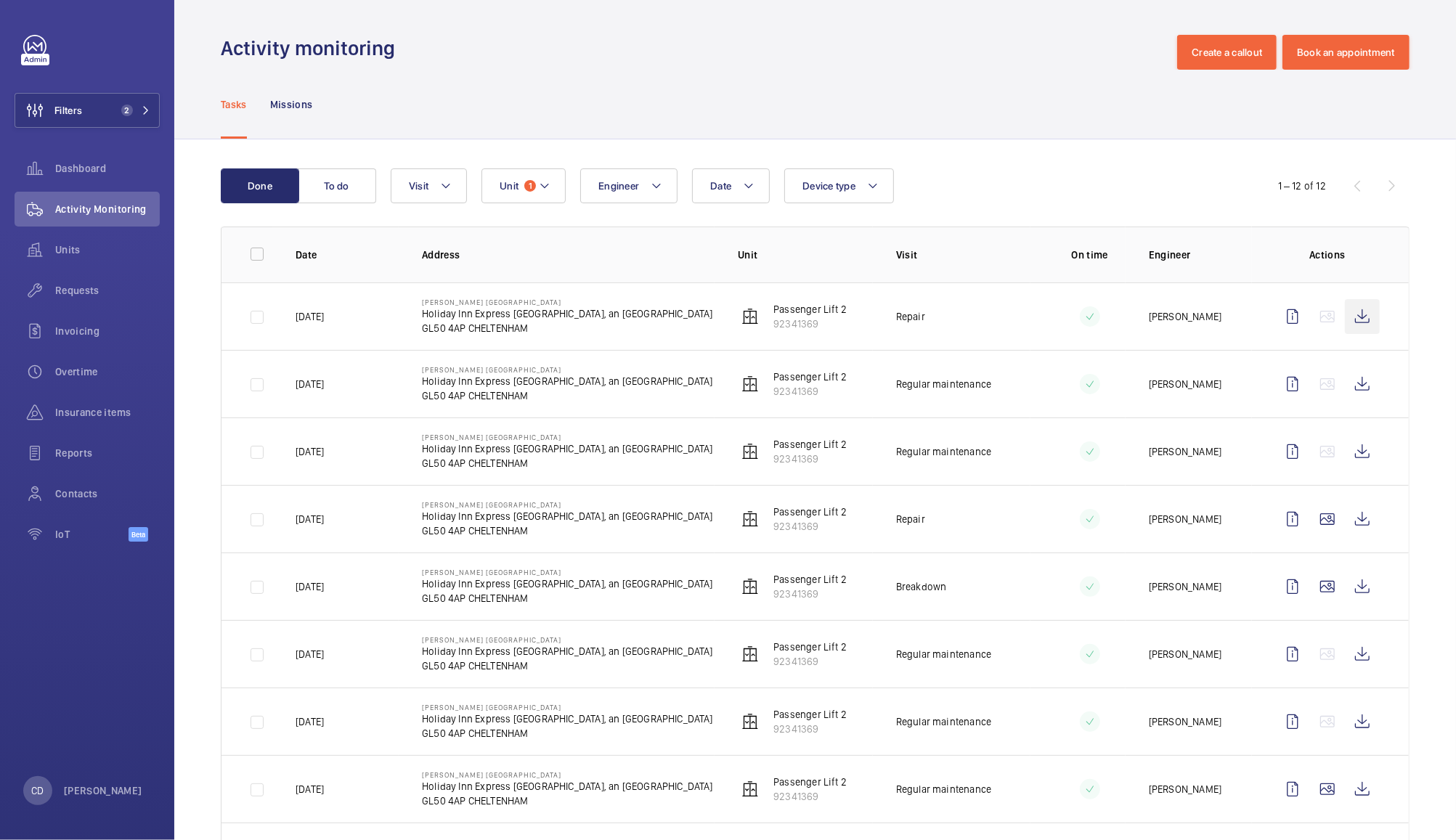
click at [1350, 320] on wm-front-icon-button at bounding box center [1363, 316] width 35 height 35
click at [1348, 384] on wm-front-icon-button at bounding box center [1363, 384] width 35 height 35
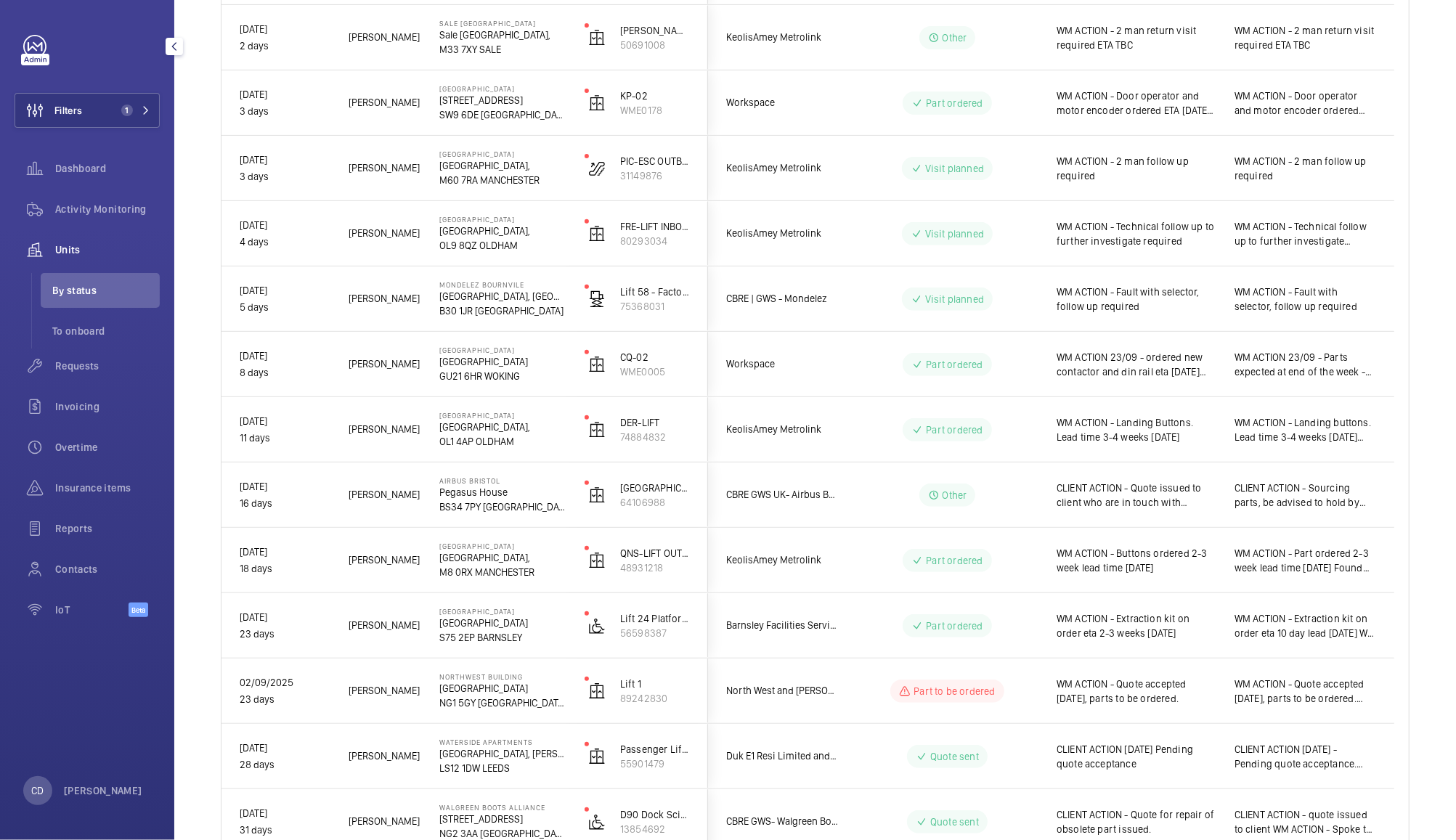
scroll to position [334, 0]
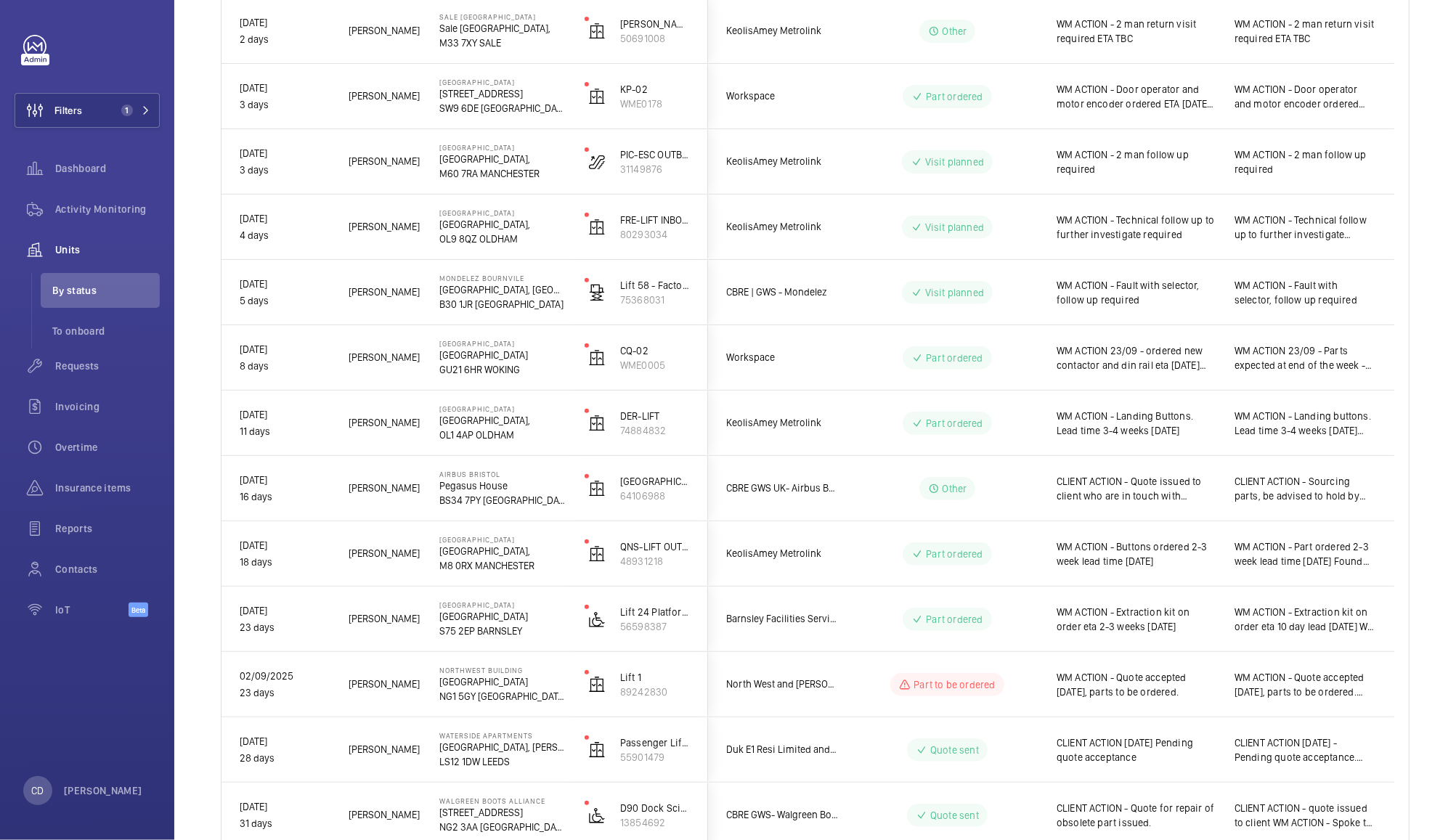
click at [871, 306] on div "Visit planned" at bounding box center [939, 292] width 198 height 53
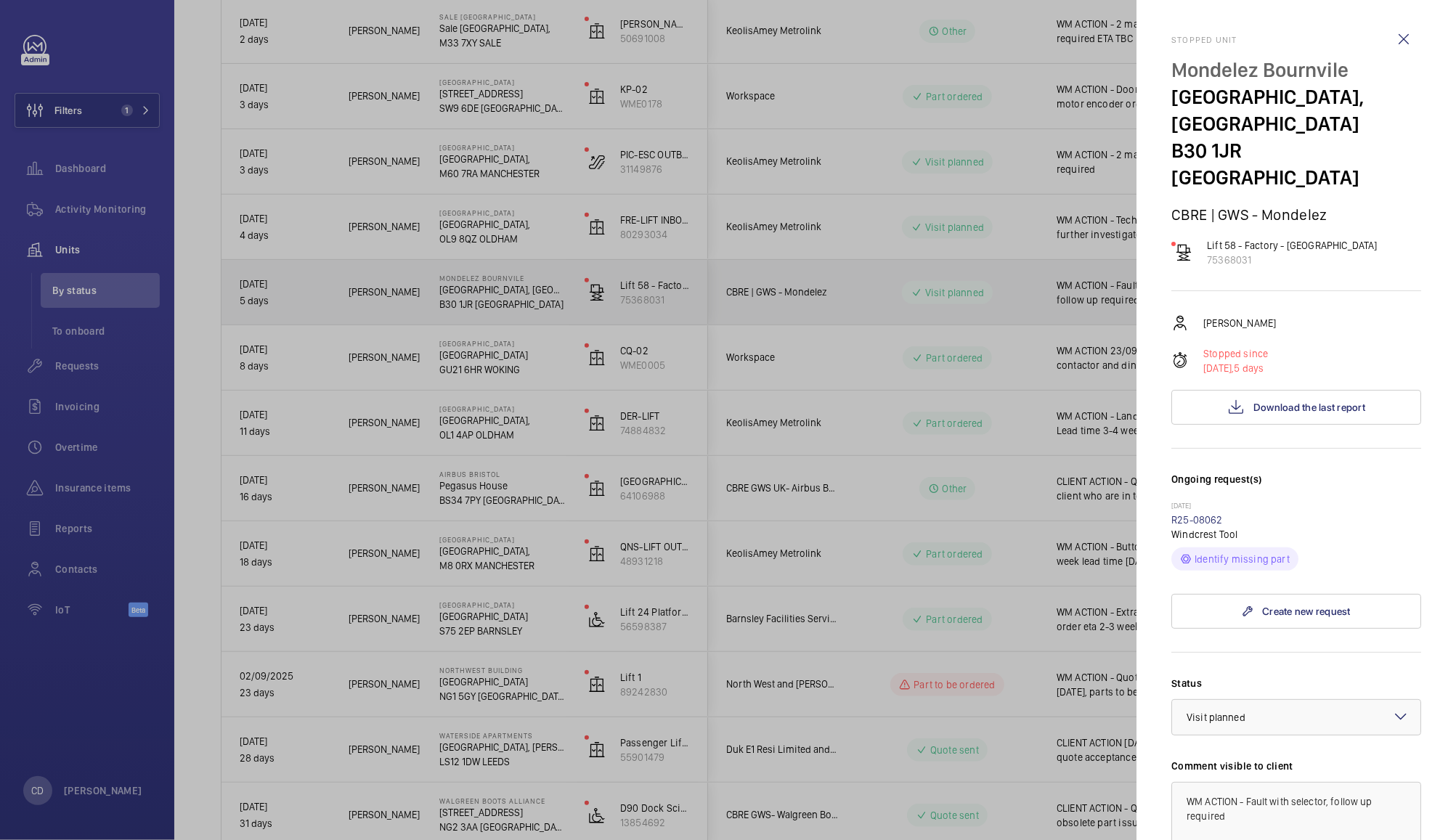
click at [870, 303] on div at bounding box center [728, 420] width 1456 height 840
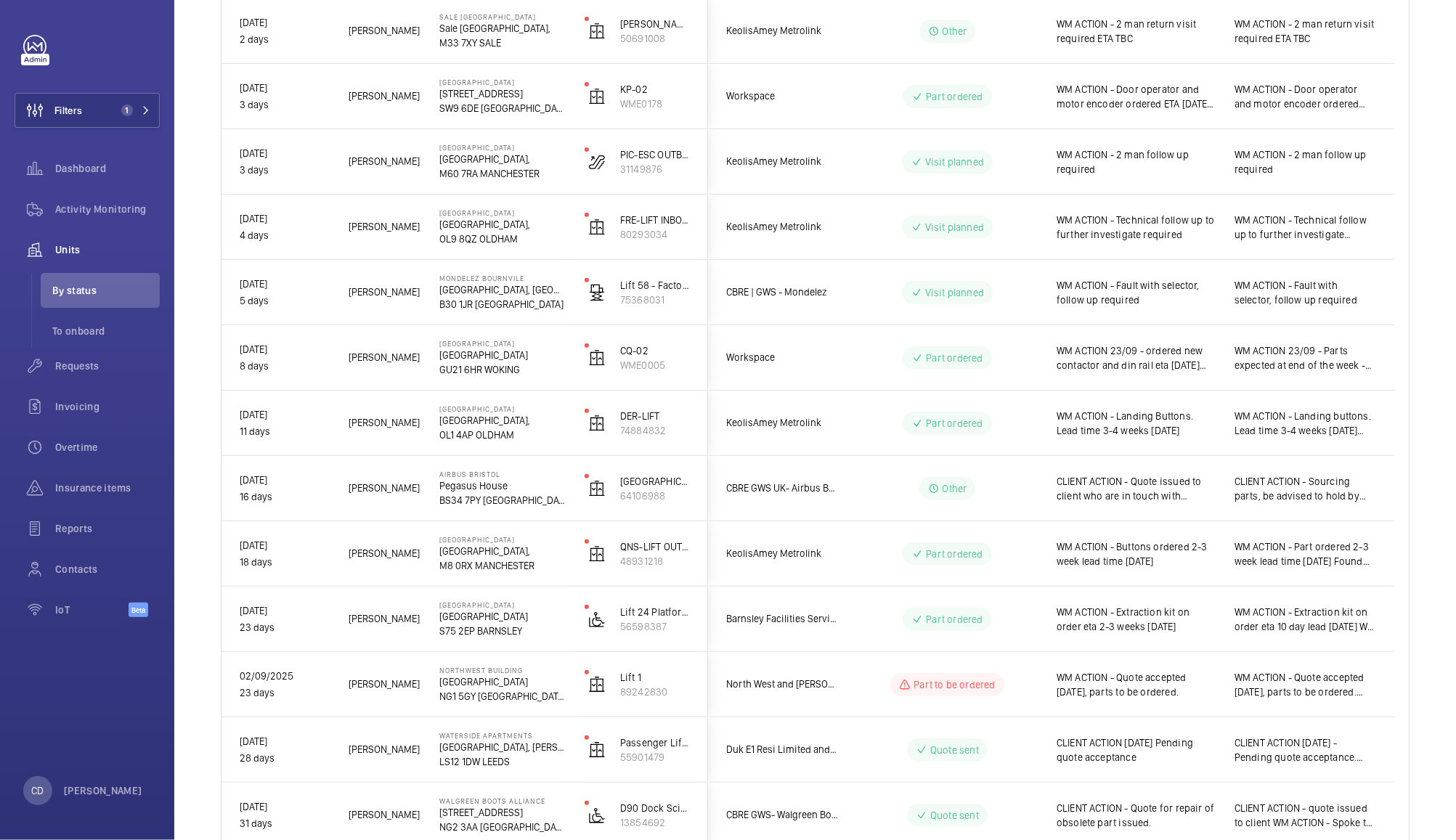
click at [846, 292] on div "Visit planned" at bounding box center [939, 292] width 198 height 53
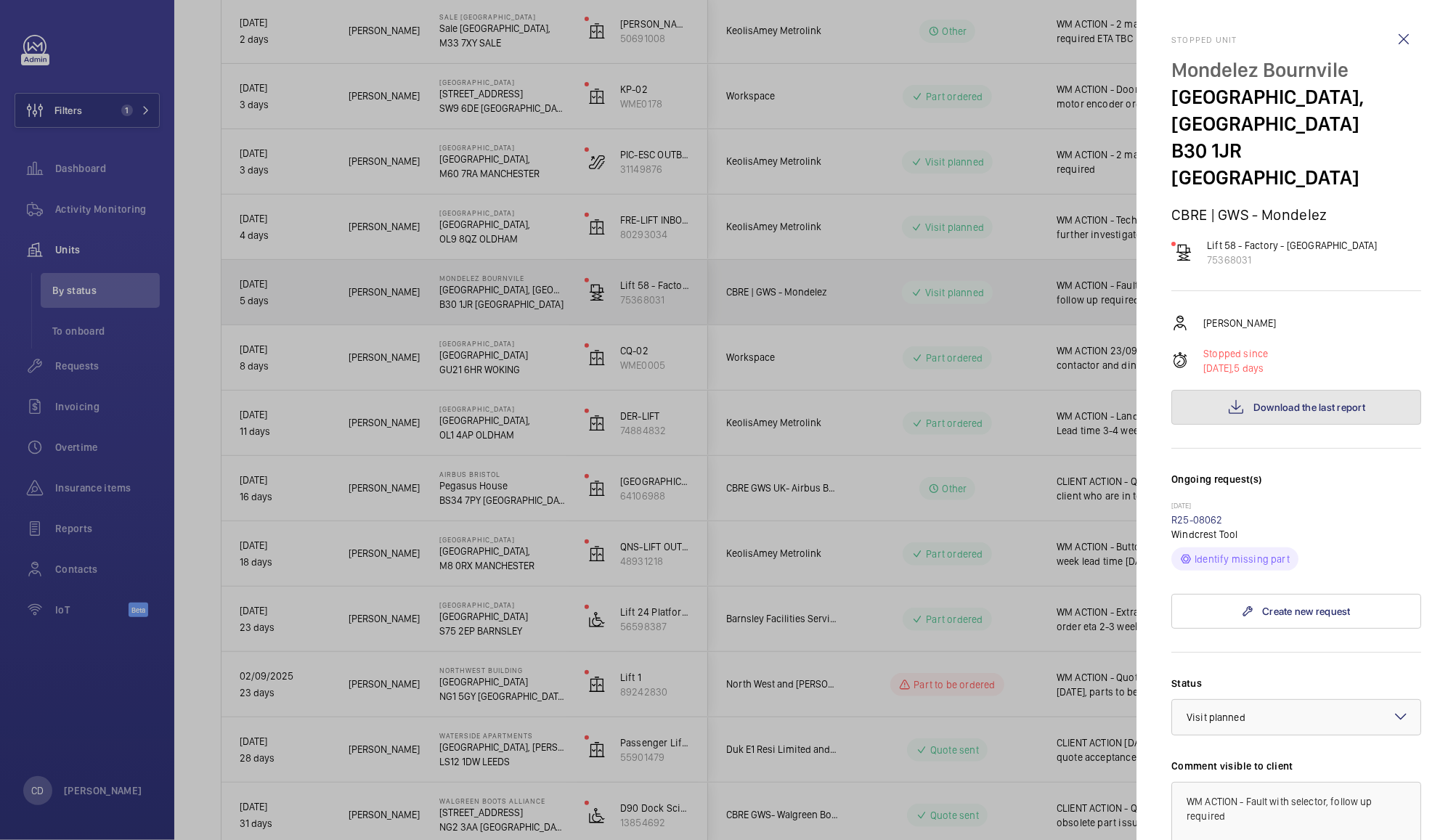
click at [1255, 401] on span "Download the last report" at bounding box center [1309, 407] width 112 height 12
